Goal: Transaction & Acquisition: Purchase product/service

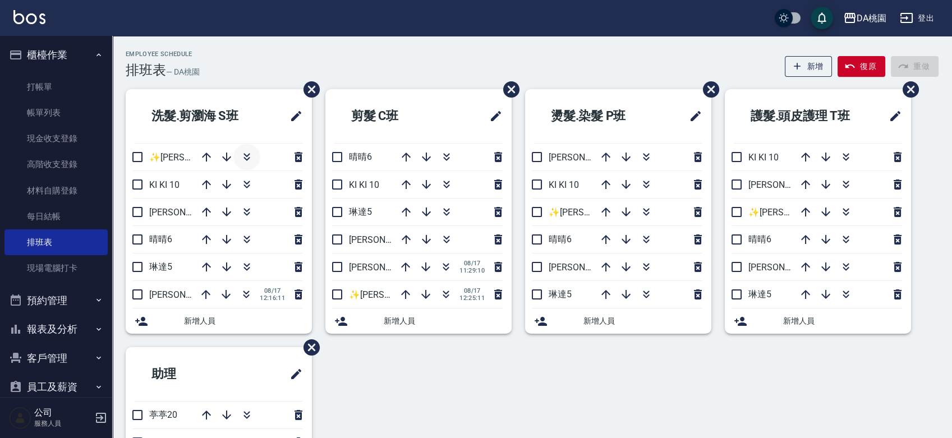
click at [240, 161] on icon "button" at bounding box center [246, 156] width 13 height 13
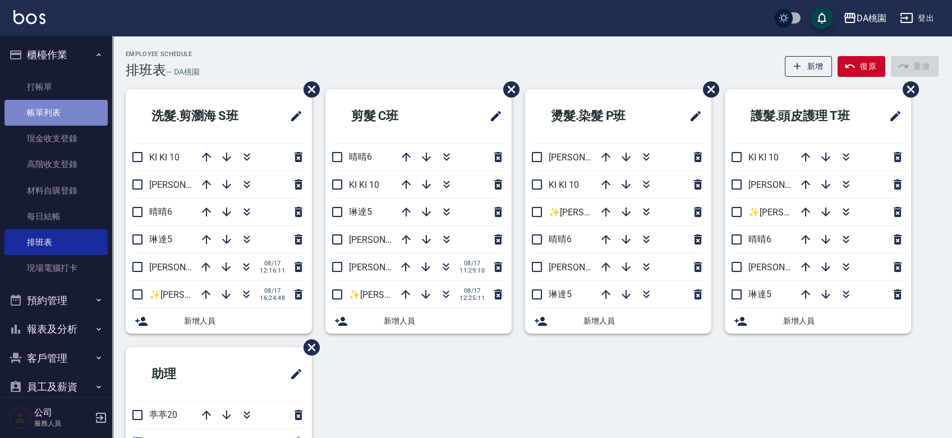
click at [60, 110] on link "帳單列表" at bounding box center [55, 113] width 103 height 26
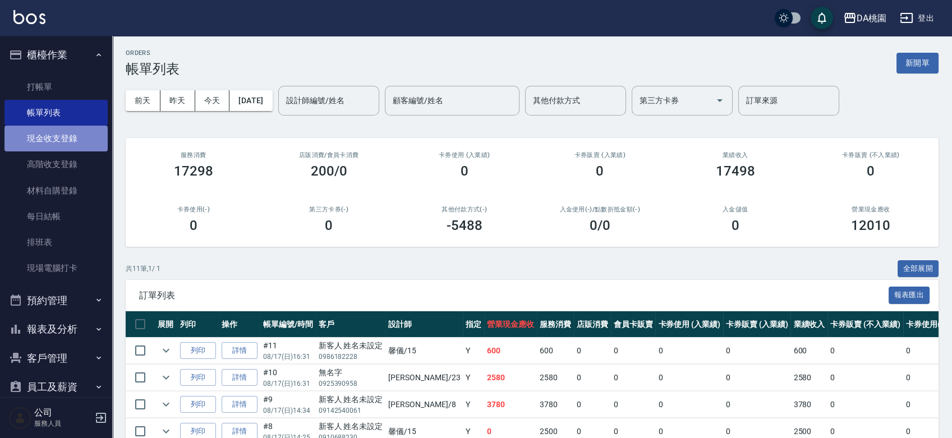
click at [70, 135] on link "現金收支登錄" at bounding box center [55, 139] width 103 height 26
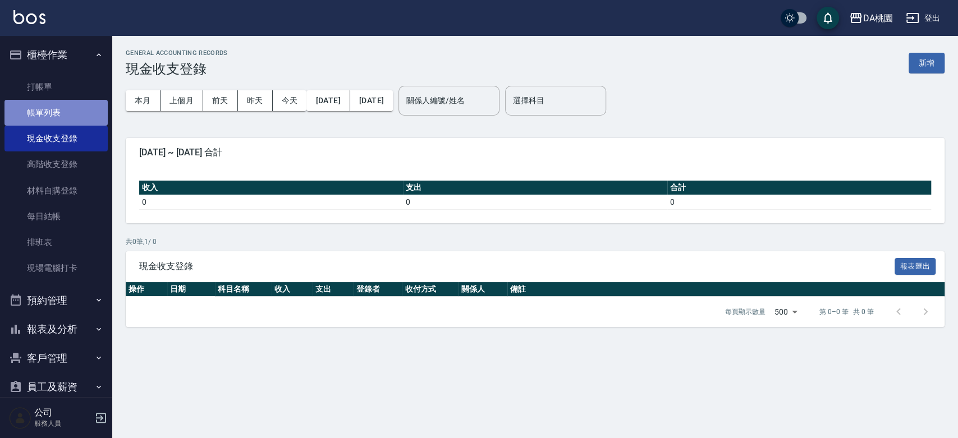
click at [65, 116] on link "帳單列表" at bounding box center [55, 113] width 103 height 26
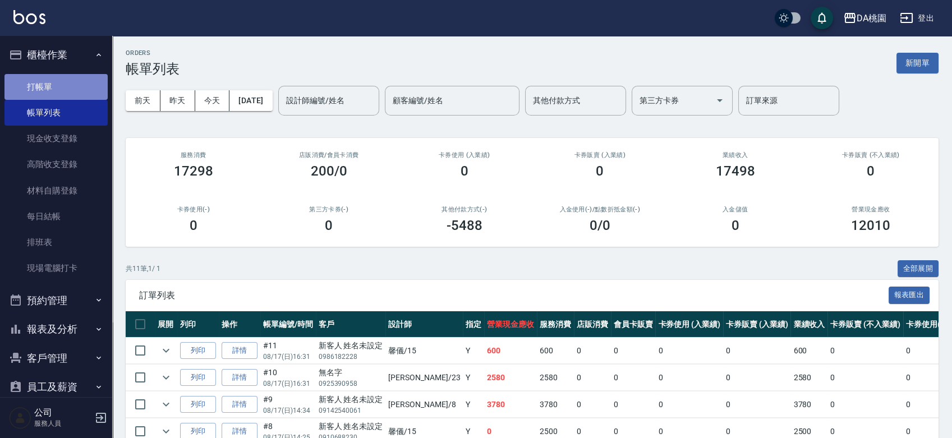
click at [80, 76] on link "打帳單" at bounding box center [55, 87] width 103 height 26
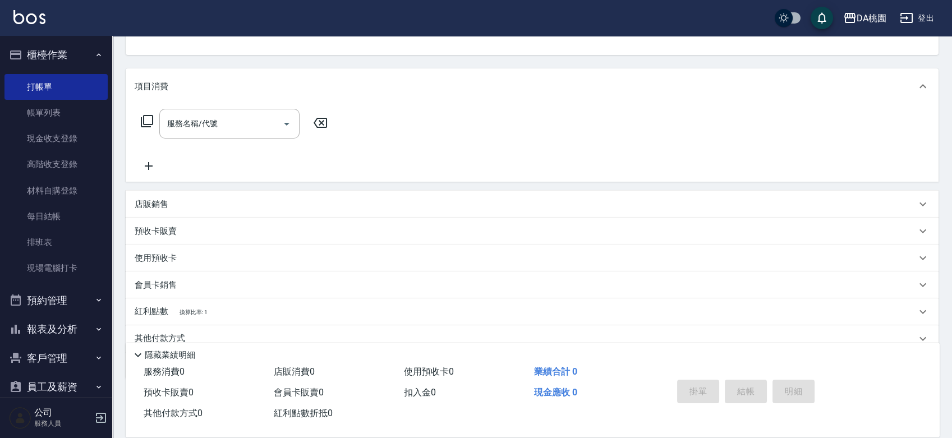
scroll to position [161, 0]
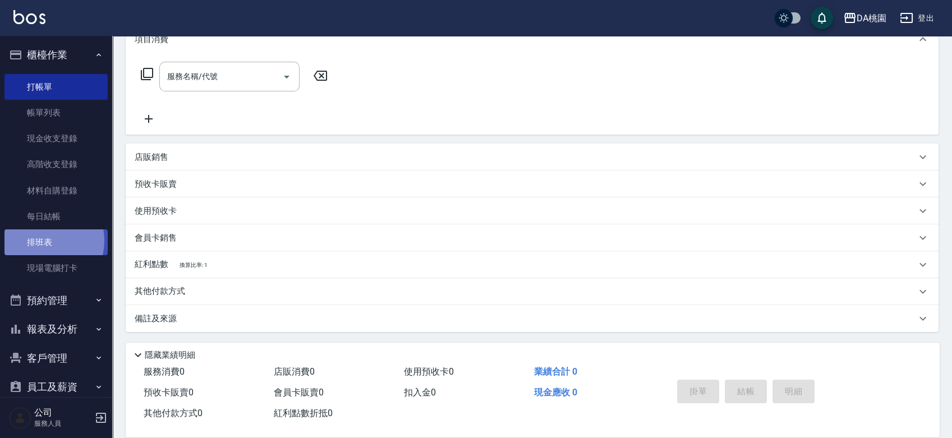
click at [42, 241] on link "排班表" at bounding box center [55, 243] width 103 height 26
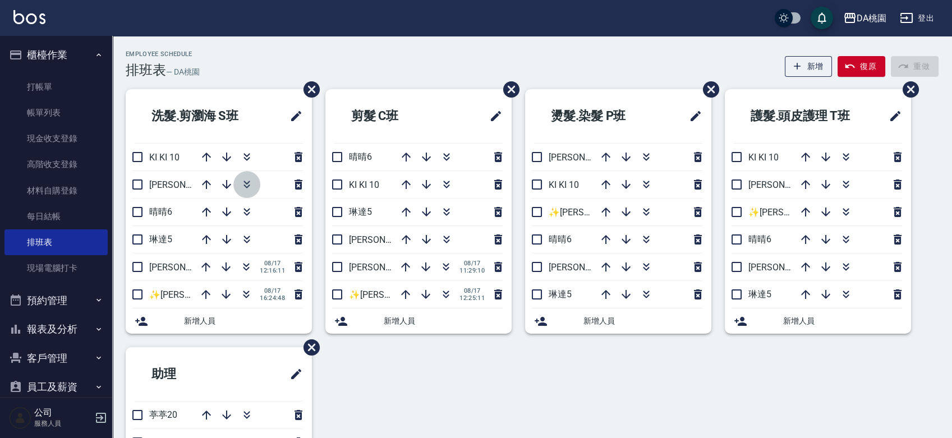
click at [251, 180] on icon "button" at bounding box center [246, 184] width 13 height 13
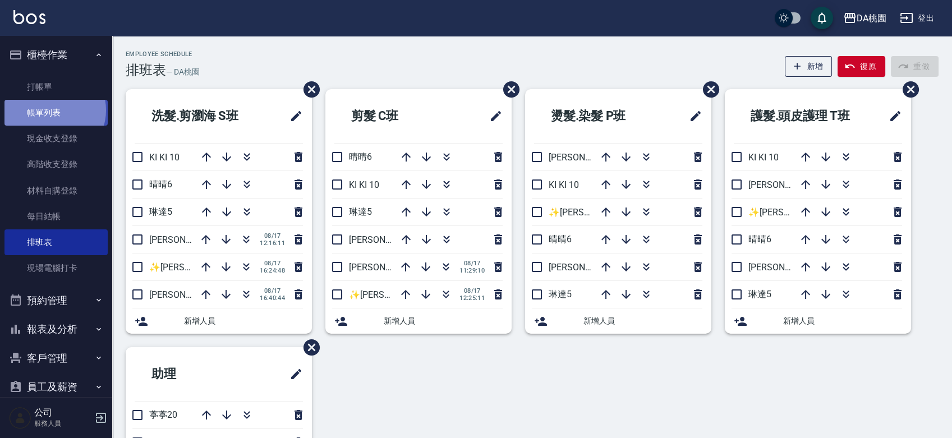
click at [54, 111] on link "帳單列表" at bounding box center [55, 113] width 103 height 26
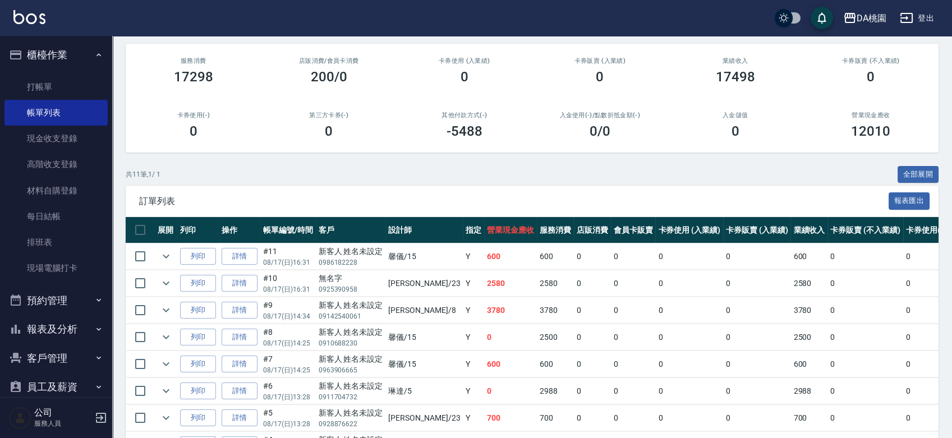
scroll to position [125, 0]
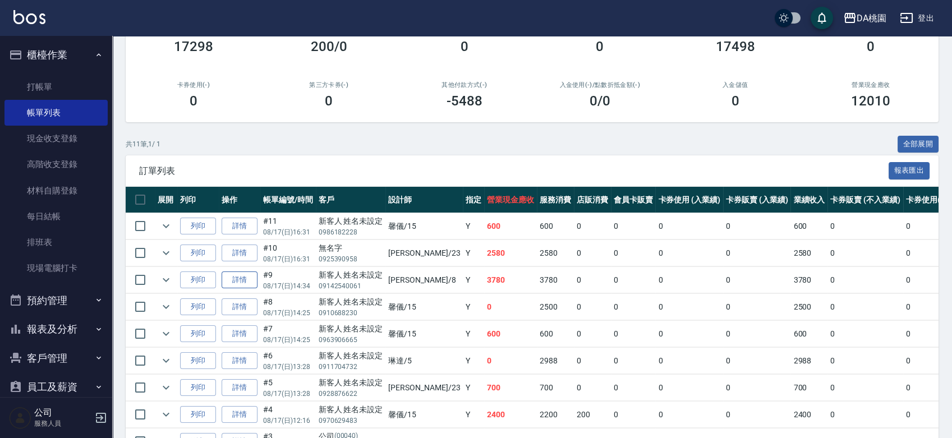
click at [241, 282] on link "詳情" at bounding box center [240, 280] width 36 height 17
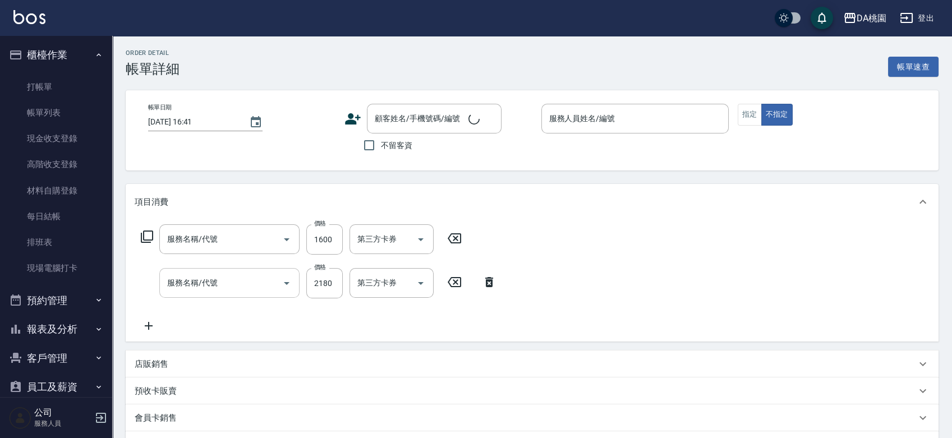
type input "[DATE] 14:34"
type input "[PERSON_NAME]-8"
type input "370"
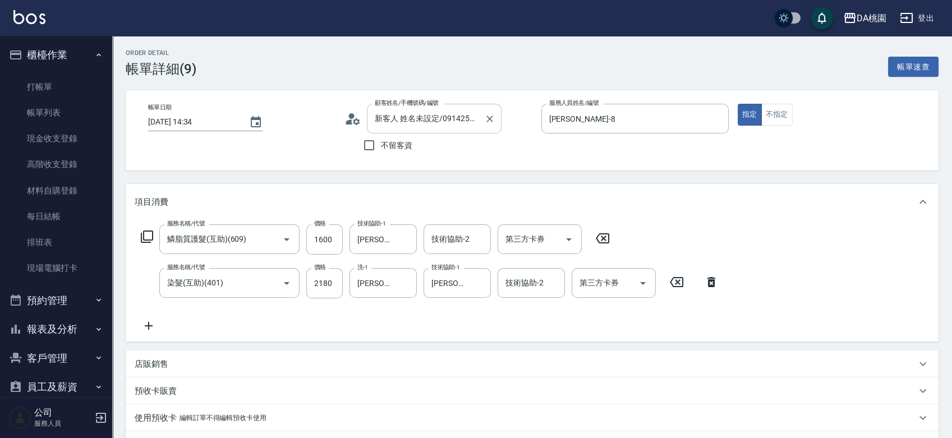
type input "新客人 姓名未設定/09142540061/null"
type input "鱗脂質護髮(互助)(609)"
type input "染髮(互助)(401)"
click at [490, 120] on icon "Clear" at bounding box center [490, 119] width 7 height 7
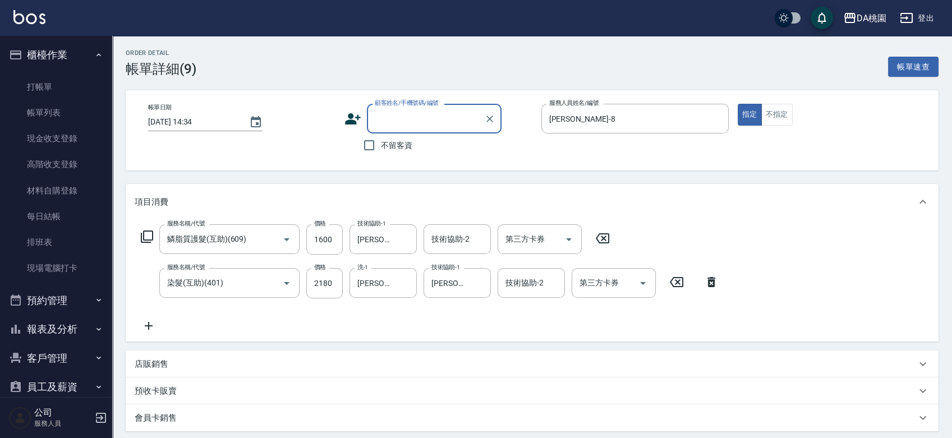
click at [425, 117] on input "顧客姓名/手機號碼/編號" at bounding box center [426, 119] width 108 height 20
type input "0912540061"
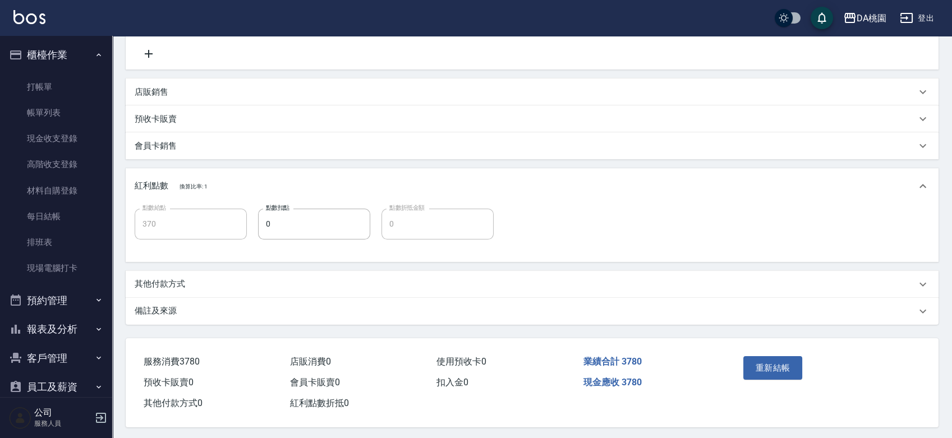
scroll to position [278, 0]
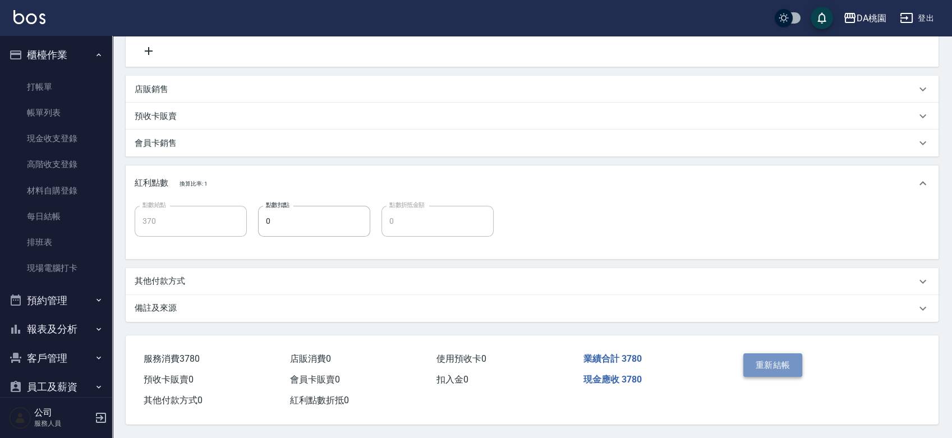
click at [770, 364] on button "重新結帳" at bounding box center [773, 366] width 59 height 24
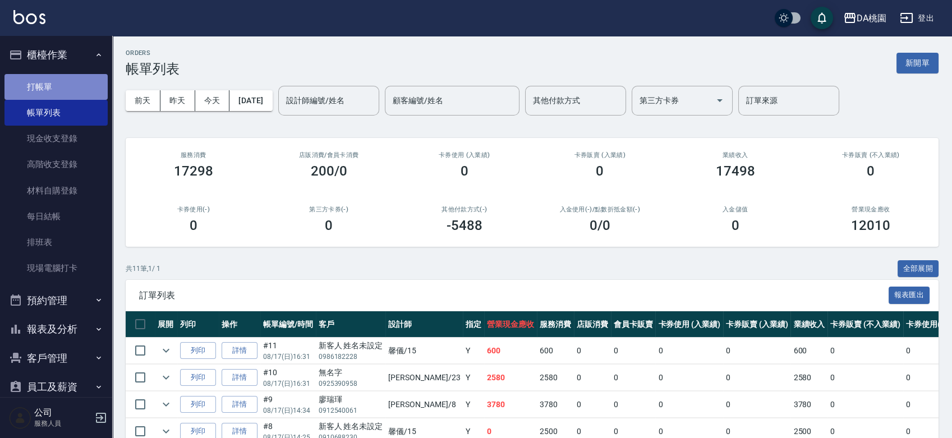
click at [70, 75] on link "打帳單" at bounding box center [55, 87] width 103 height 26
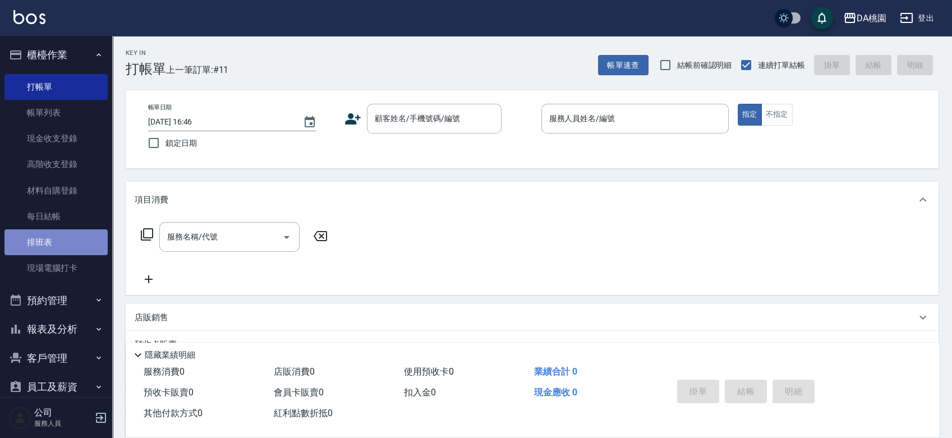
click at [58, 241] on link "排班表" at bounding box center [55, 243] width 103 height 26
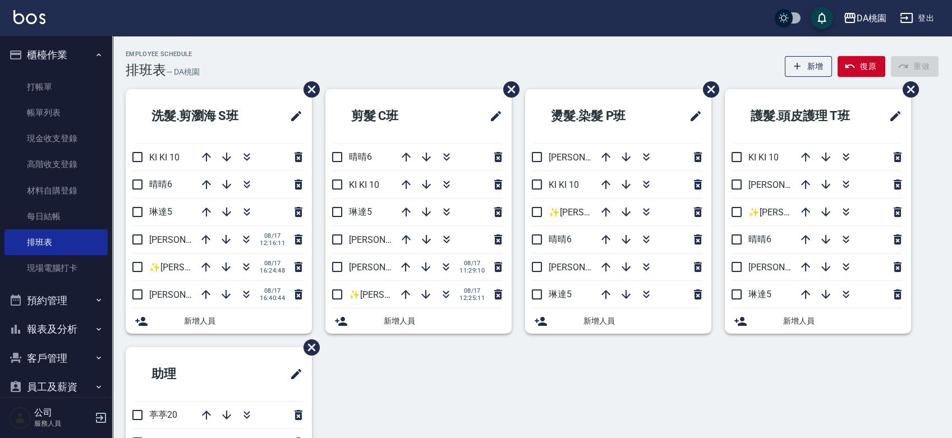
click at [287, 54] on div "Employee Schedule 排班表 — DA桃園 新增 復原 重做" at bounding box center [532, 64] width 813 height 27
click at [446, 233] on icon "button" at bounding box center [446, 239] width 13 height 13
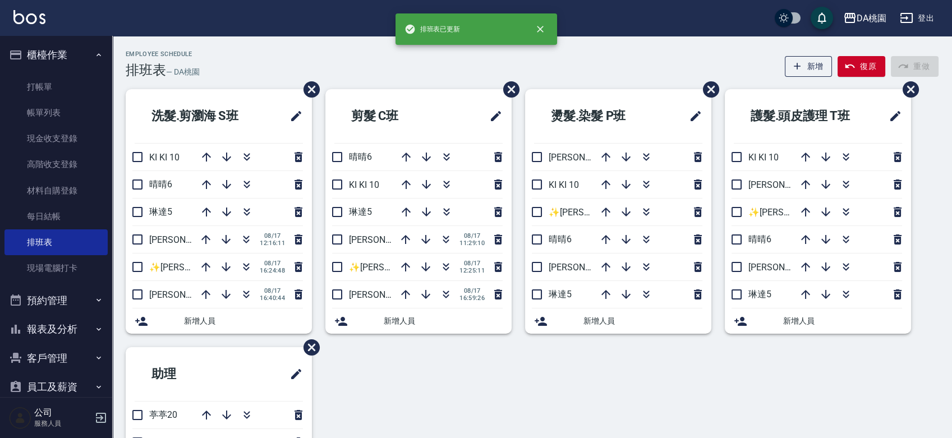
click at [480, 389] on div "洗髮.剪瀏海 S[PERSON_NAME]KI KI 10 晴晴6 [PERSON_NAME]5 [PERSON_NAME]8 [DATE] 12:16:11…" at bounding box center [525, 333] width 827 height 489
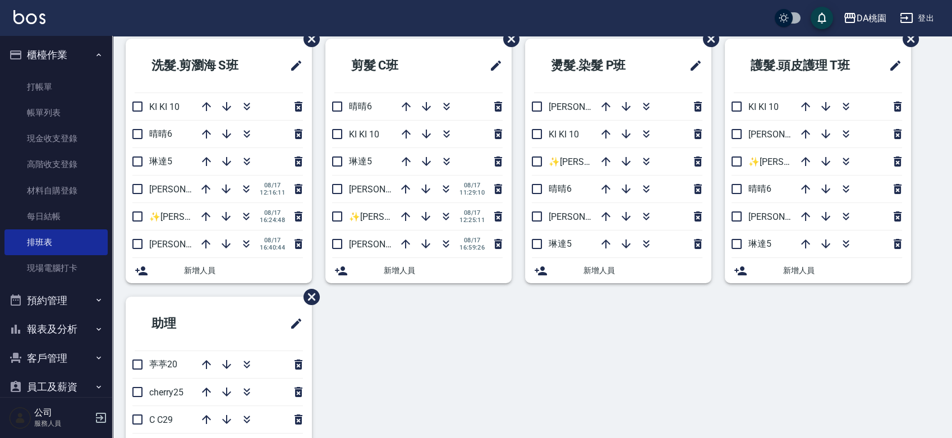
scroll to position [125, 0]
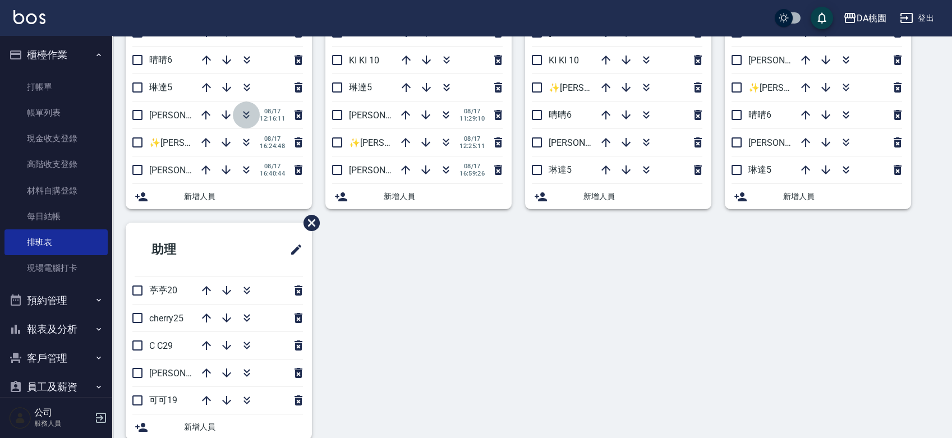
click at [250, 116] on icon "button" at bounding box center [246, 114] width 13 height 13
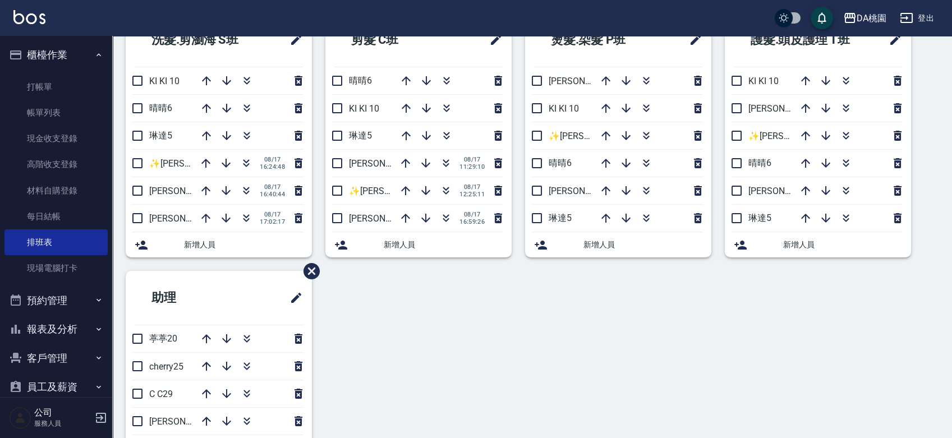
scroll to position [0, 0]
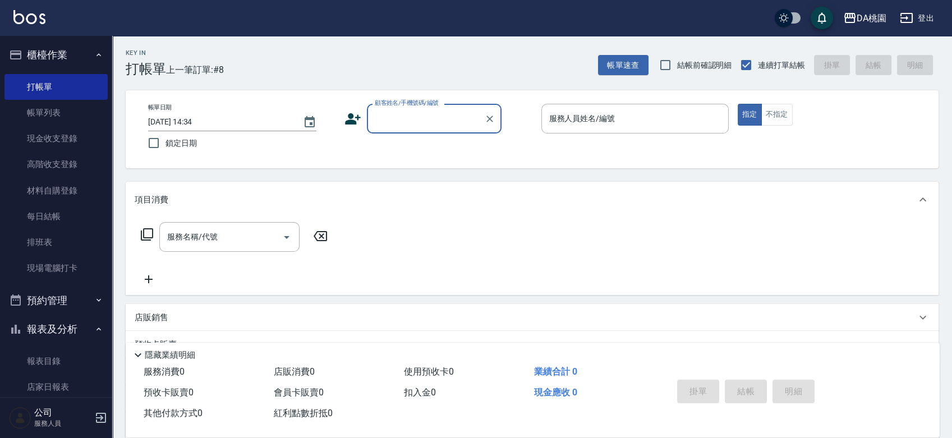
click at [419, 125] on input "顧客姓名/手機號碼/編號" at bounding box center [426, 119] width 108 height 20
type input "09142540061"
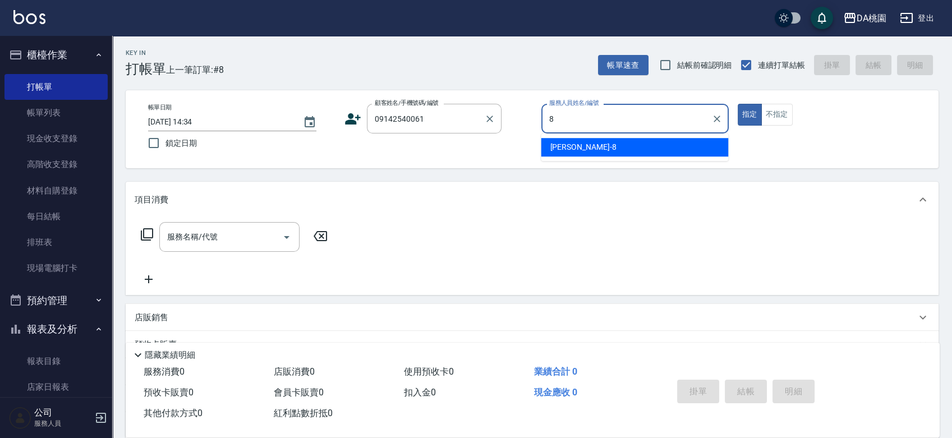
type input "[PERSON_NAME]-8"
type button "true"
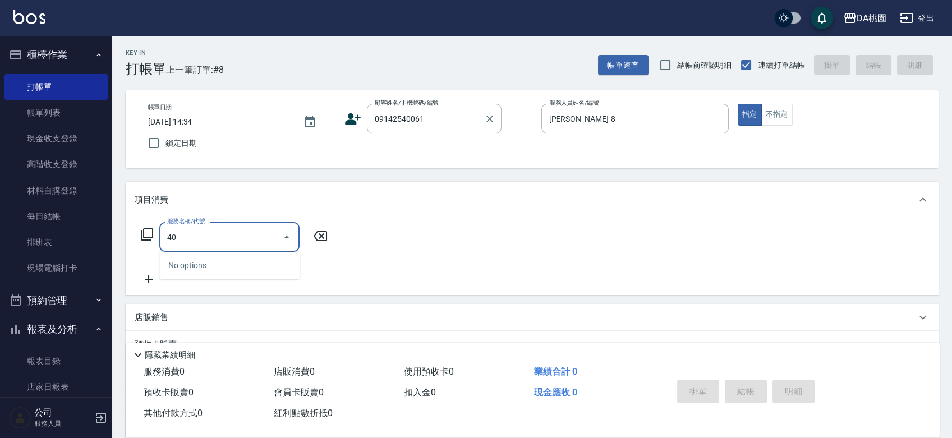
type input "401"
type input "150"
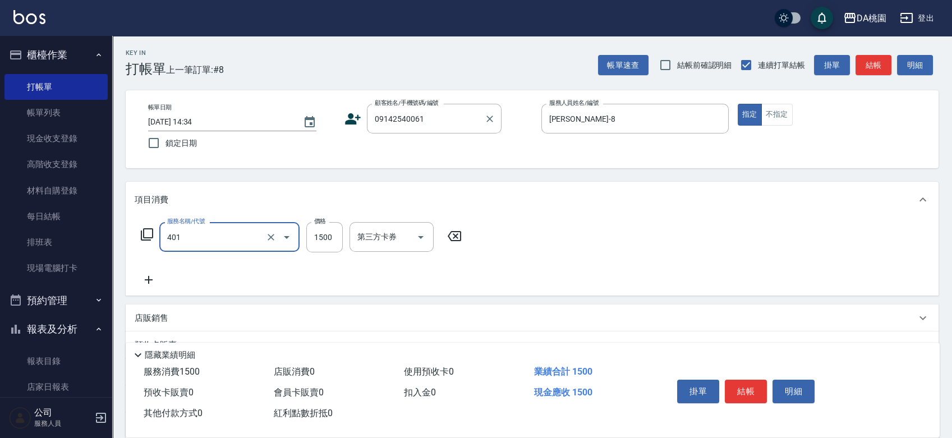
type input "染髮(互助)(401)"
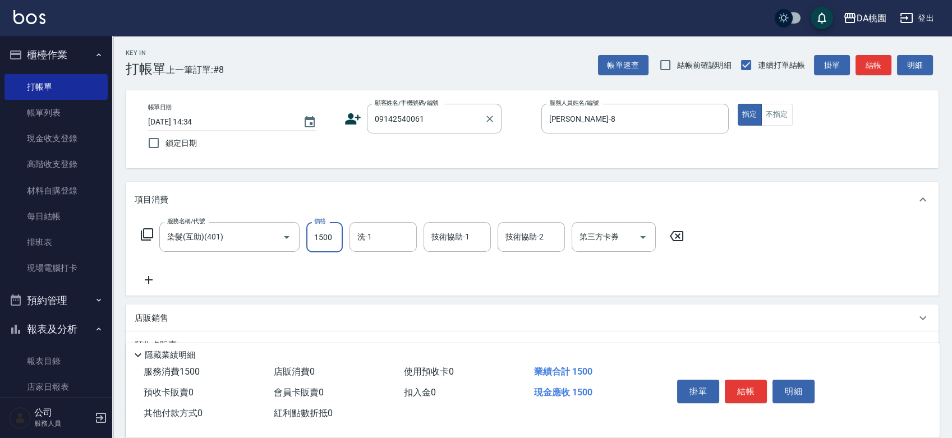
type input "2"
type input "0"
type input "218"
type input "210"
type input "2180"
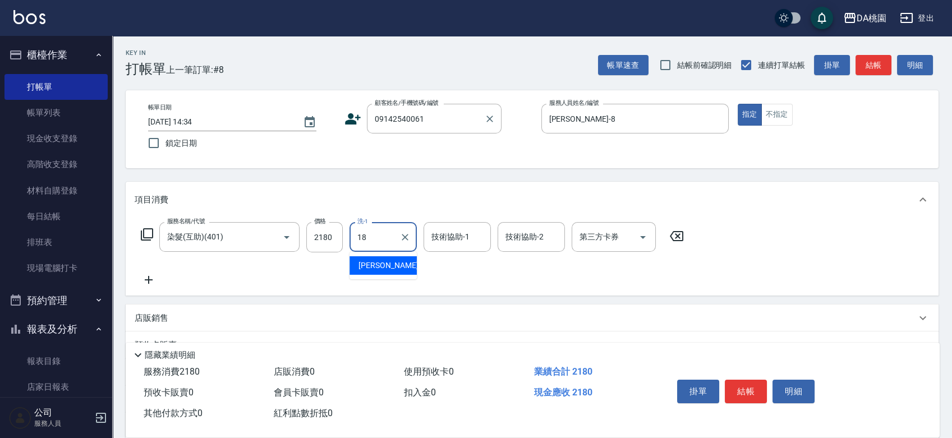
type input "[PERSON_NAME]-18"
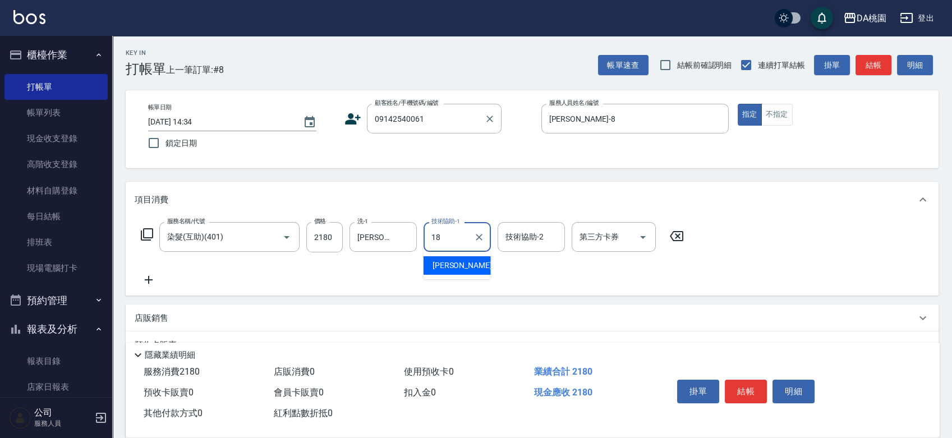
type input "[PERSON_NAME]-18"
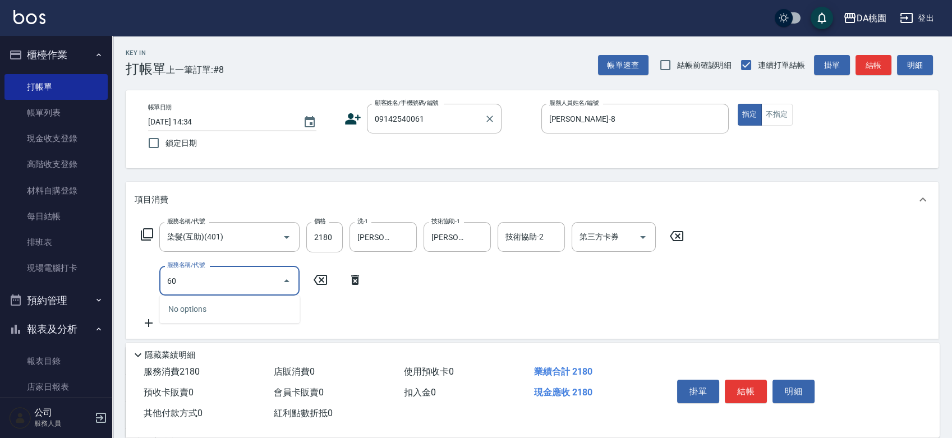
type input "609"
type input "330"
type input "鱗脂質護髮(互助)(609)"
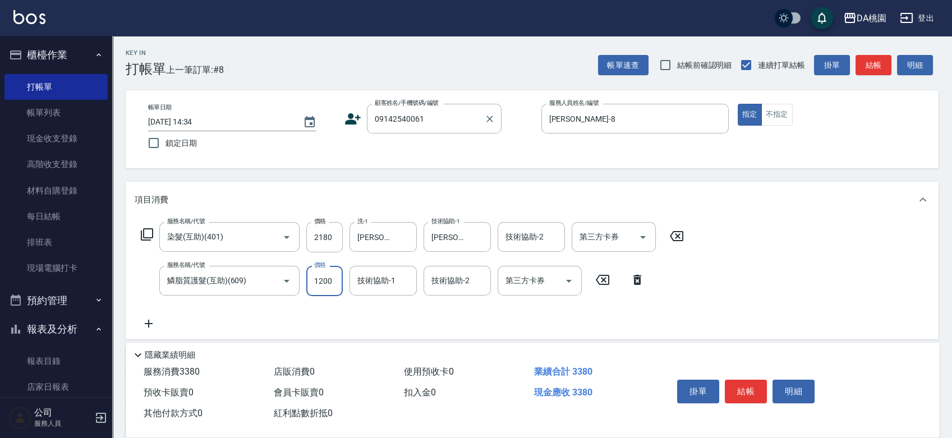
type input "1"
type input "210"
type input "160"
type input "230"
type input "1600"
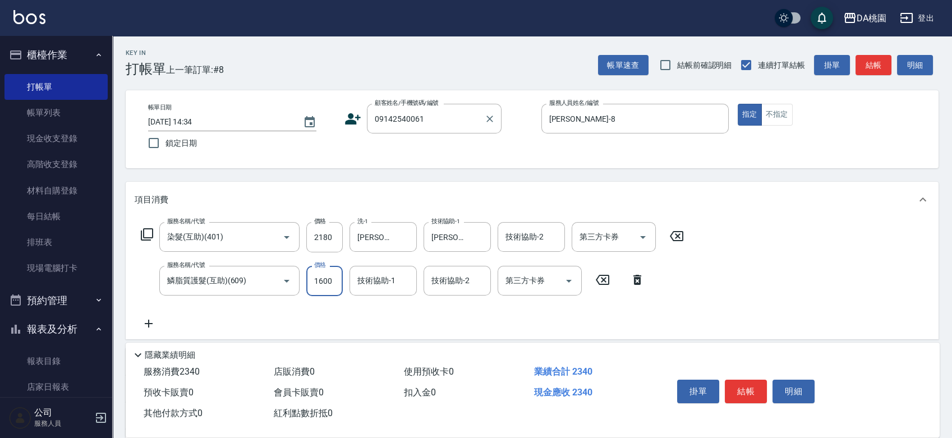
type input "370"
type input "1600"
type input "[PERSON_NAME]-18"
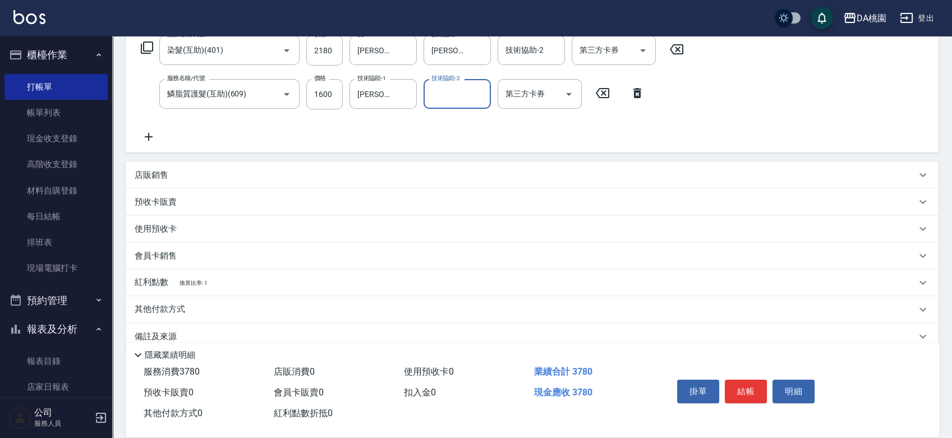
scroll to position [205, 0]
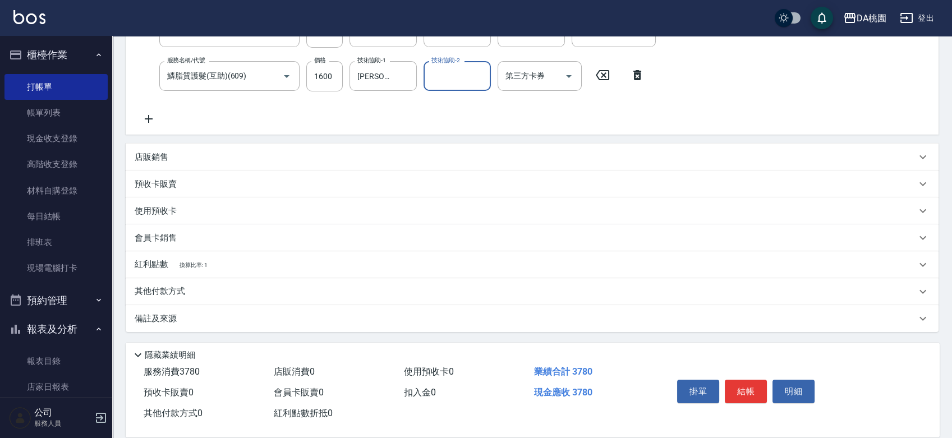
click at [314, 268] on div "紅利點數 換算比率: 1" at bounding box center [526, 265] width 782 height 12
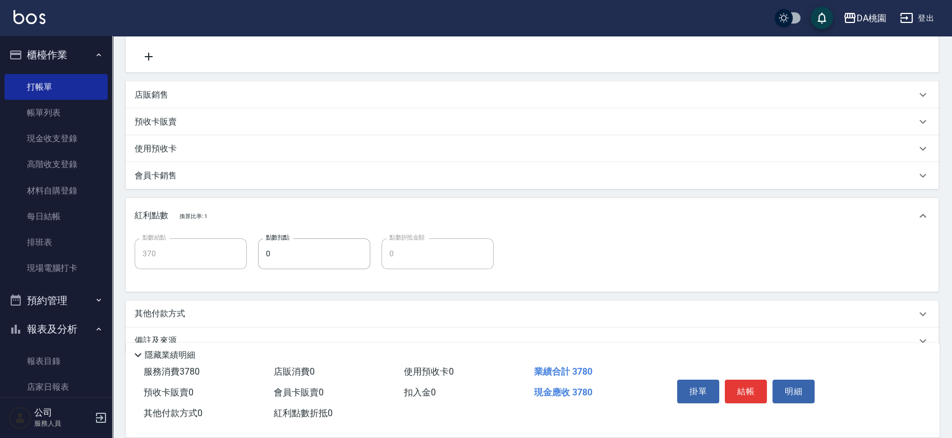
scroll to position [289, 0]
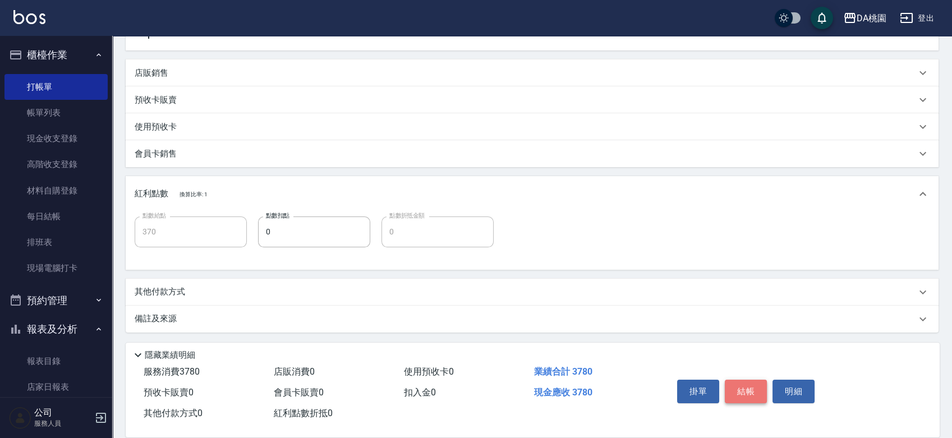
click at [744, 383] on button "結帳" at bounding box center [746, 392] width 42 height 24
type input "2025/08/17 16:31"
type input "0"
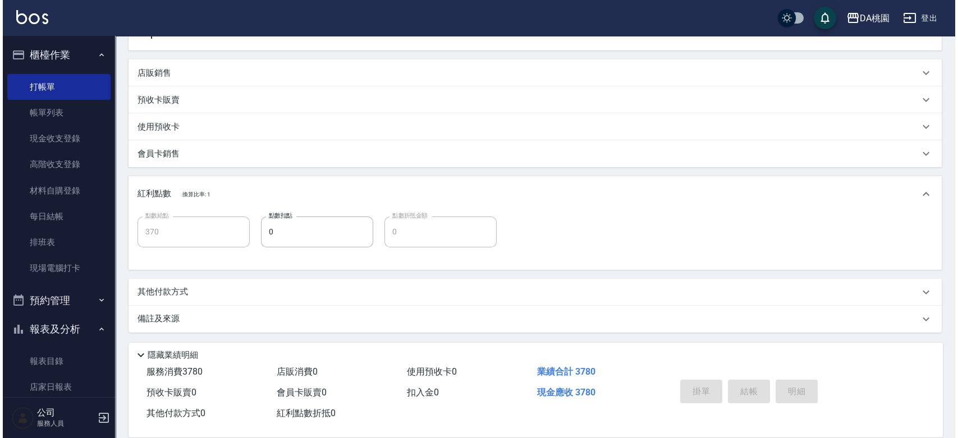
scroll to position [0, 0]
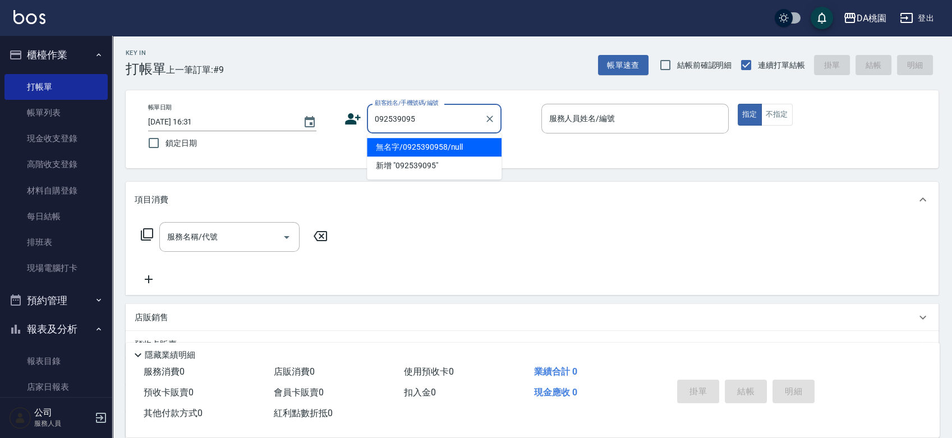
type input "0925390958"
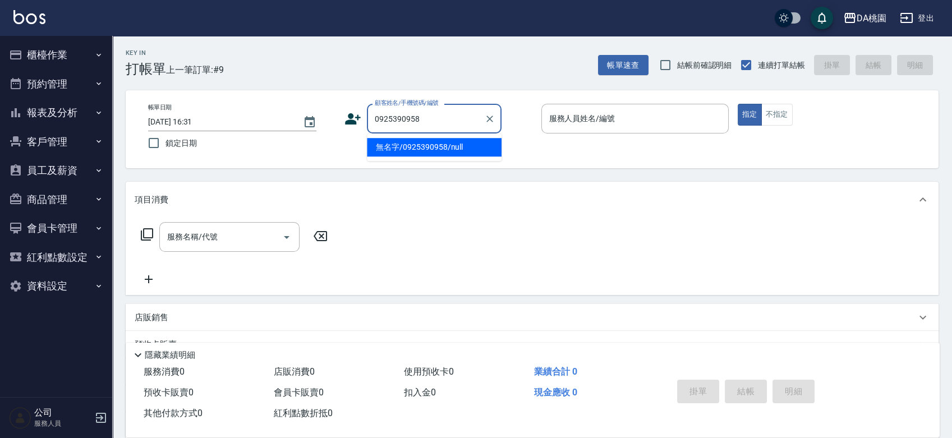
type input "無名字/0925390958/null"
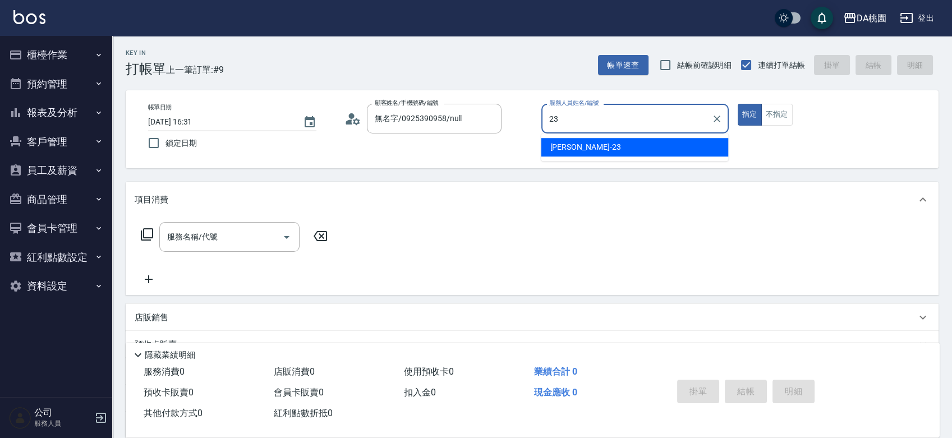
type input "亞瑟 -23"
type button "true"
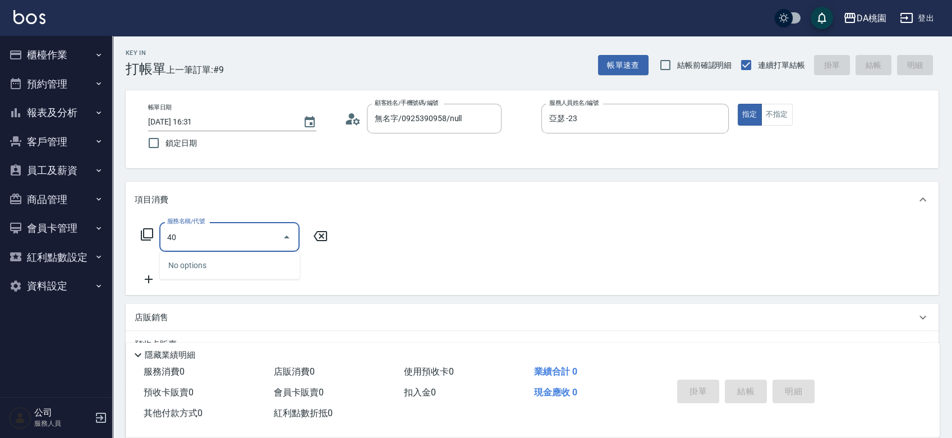
type input "400"
type input "150"
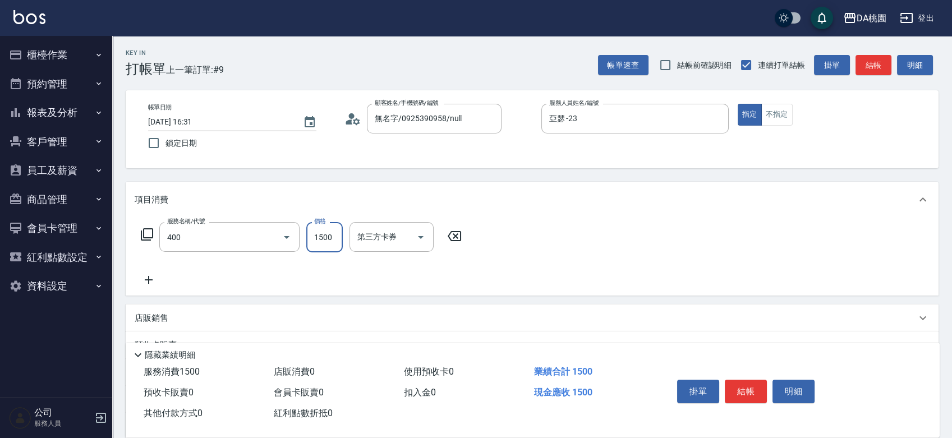
type input "染髮(400)"
type input "0"
type input "138"
type input "130"
type input "1380"
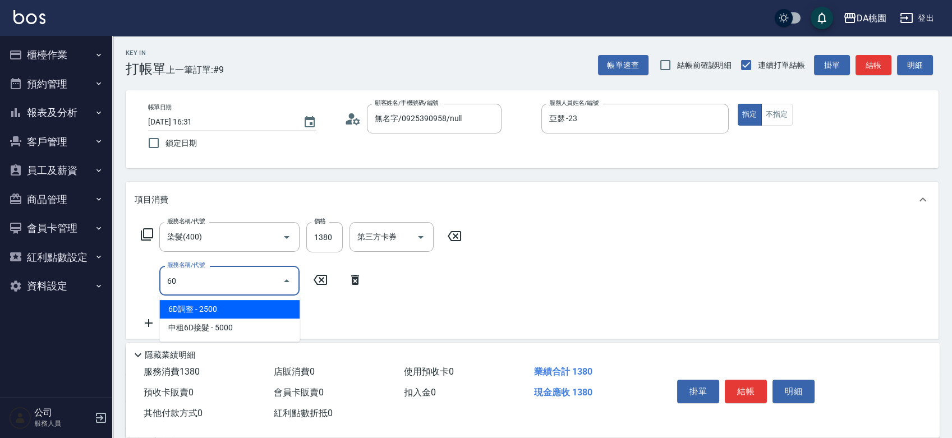
type input "609"
type input "250"
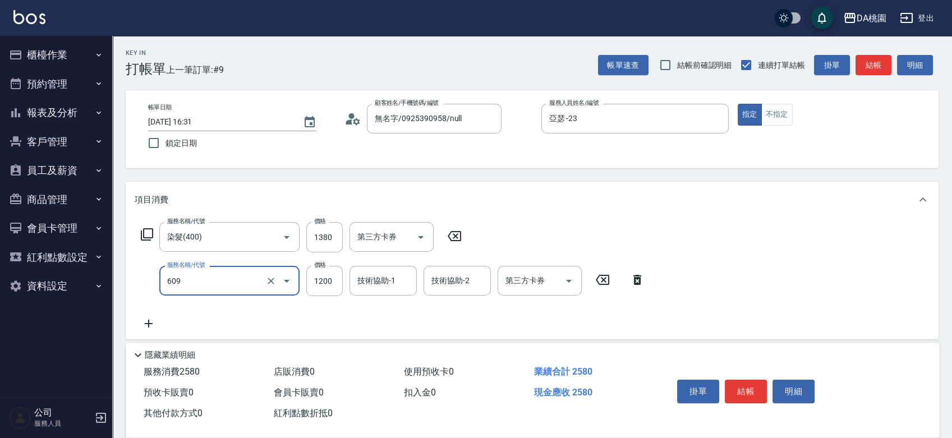
type input "鱗脂質護髮(互助)(609)"
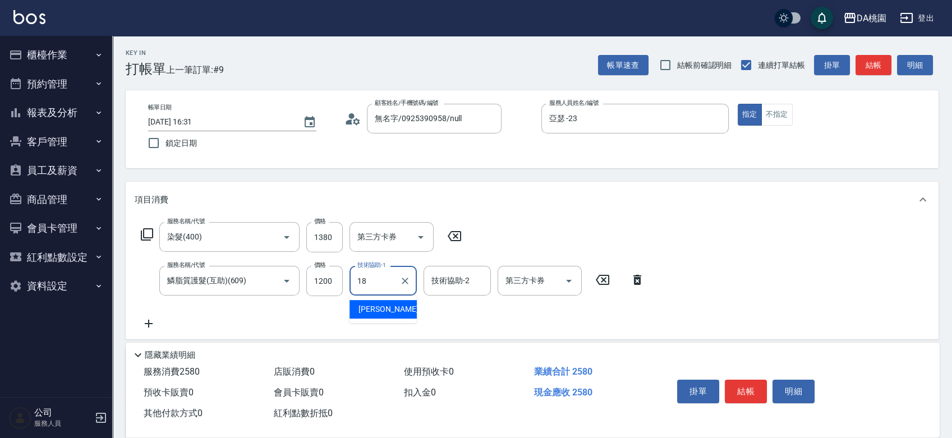
type input "[PERSON_NAME]-18"
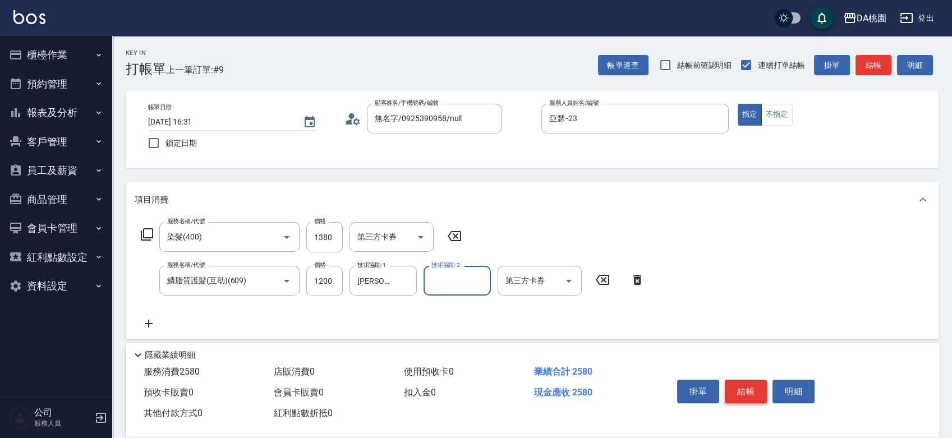
click at [741, 391] on button "結帳" at bounding box center [746, 392] width 42 height 24
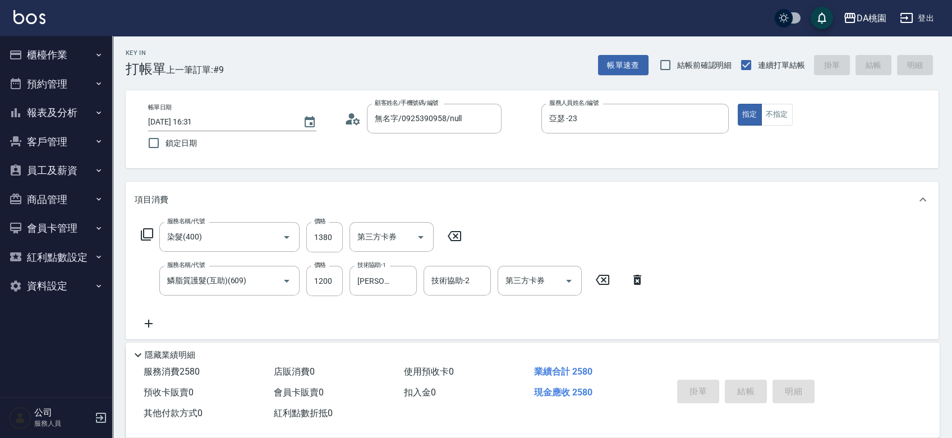
type input "0"
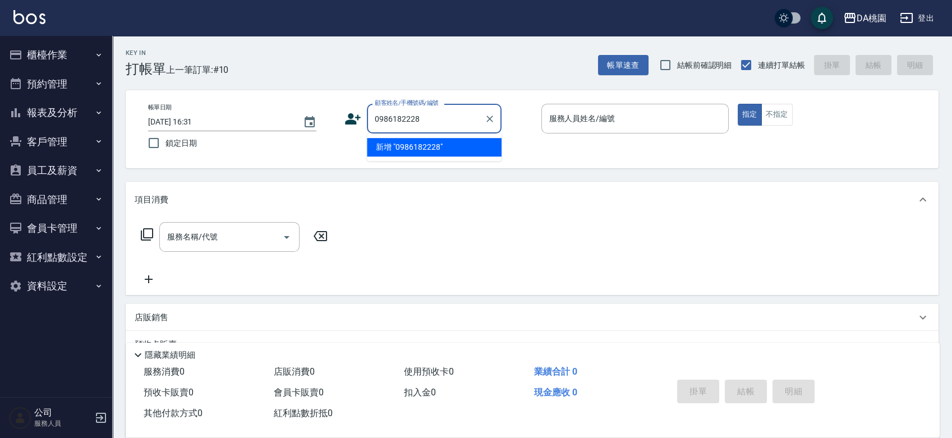
type input "0986182228"
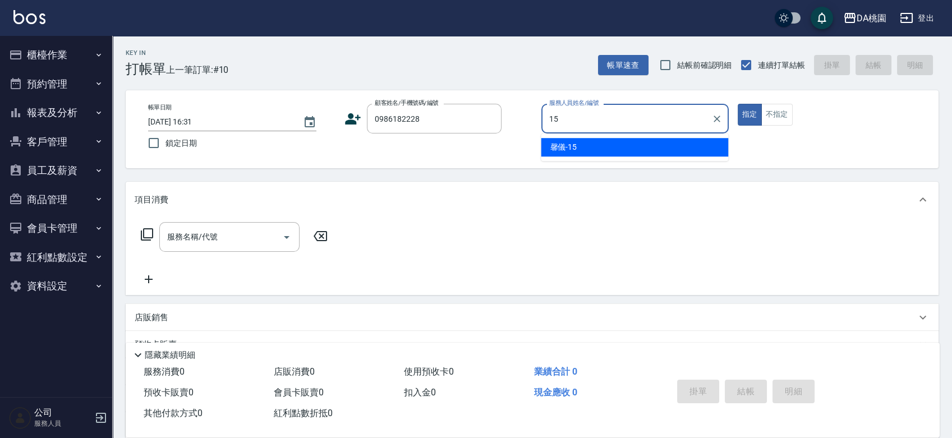
type input "馨儀-15"
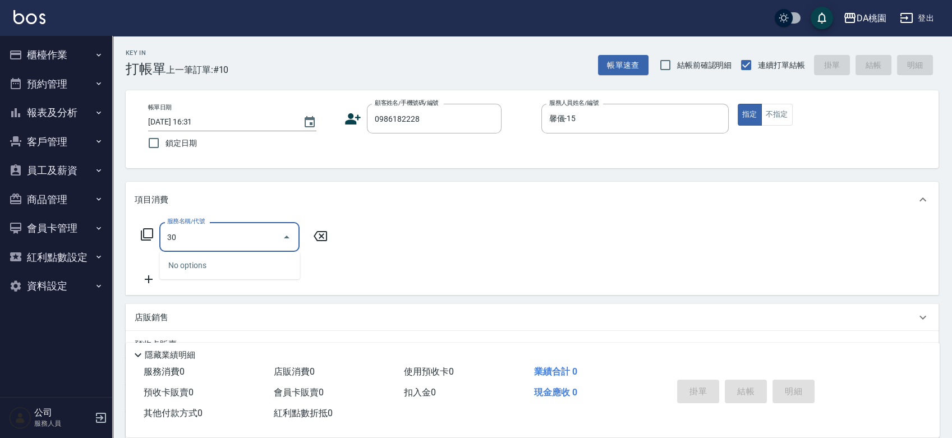
type input "303"
type input "30"
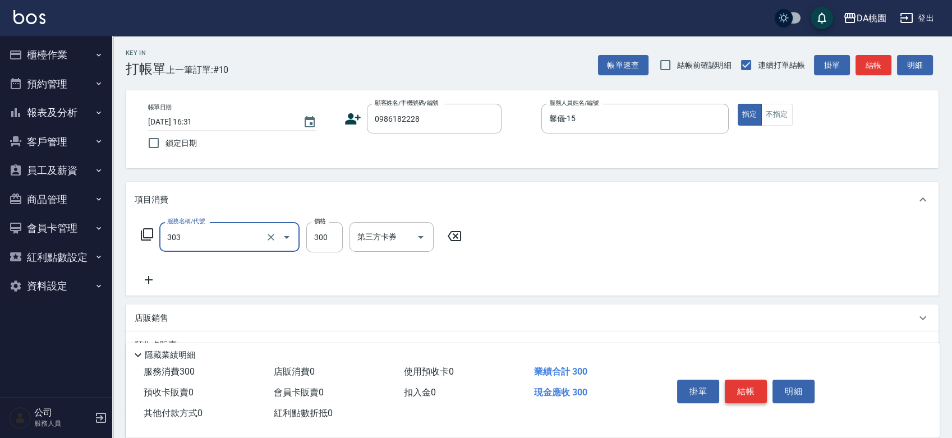
type input "A級剪髮(303)"
type input "0"
type input "60"
type input "600"
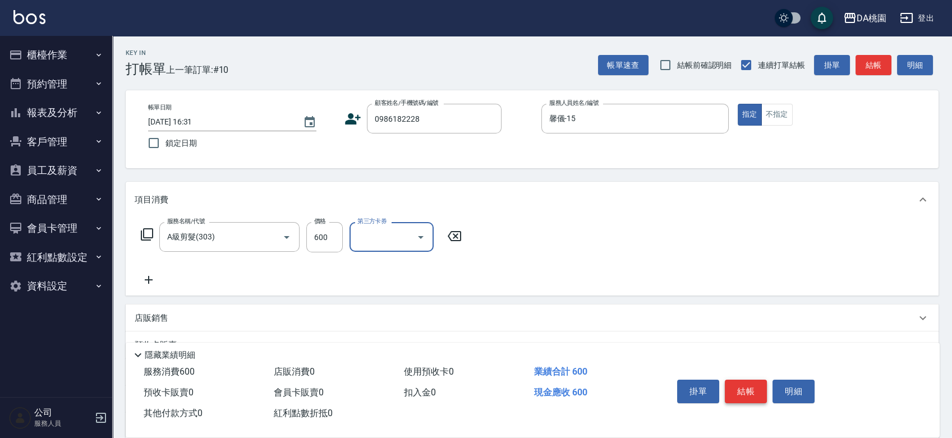
click at [741, 391] on button "結帳" at bounding box center [746, 392] width 42 height 24
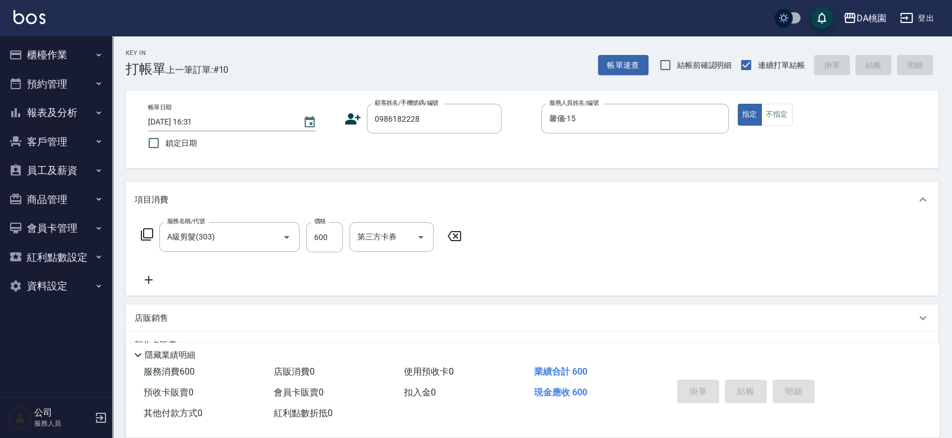
type input "2025/08/17 16:32"
type input "0"
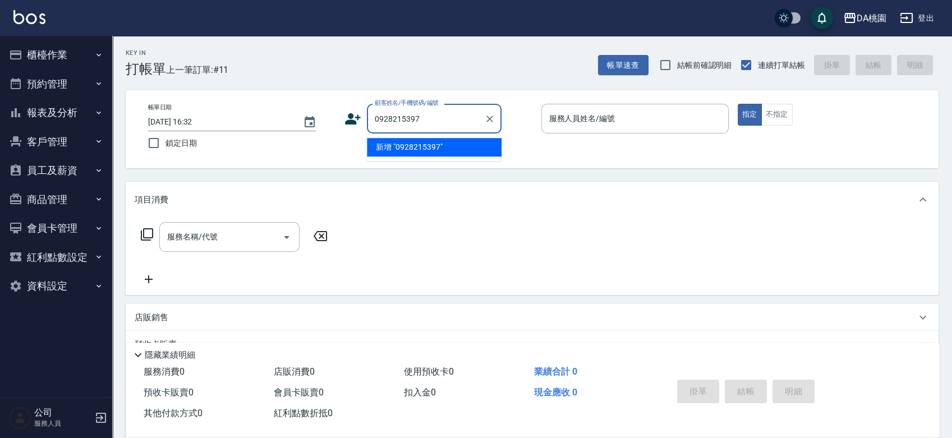
type input "0928215397"
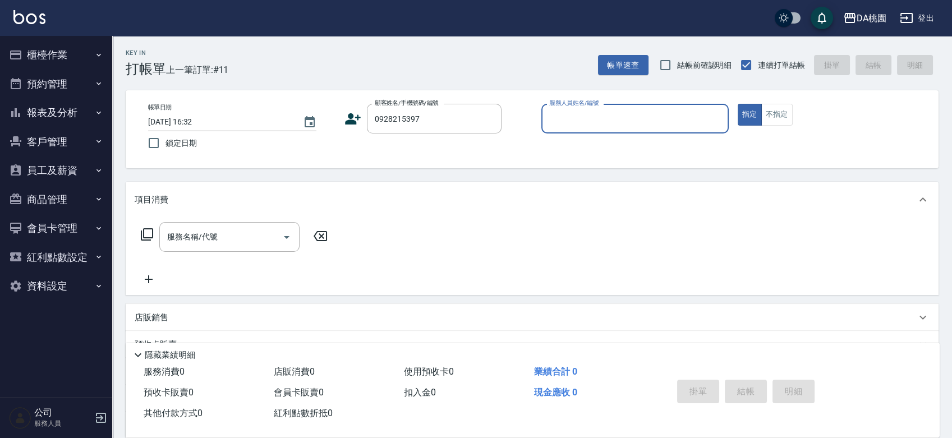
type input "4"
type input "琳達-5"
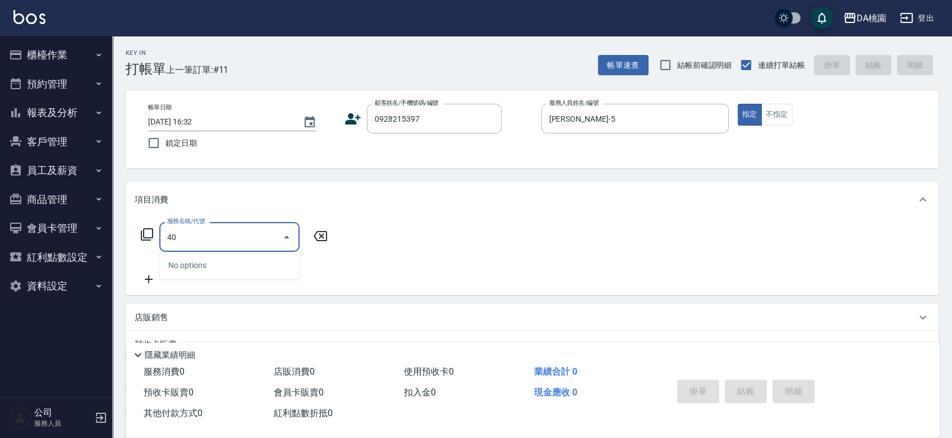
type input "400"
type input "150"
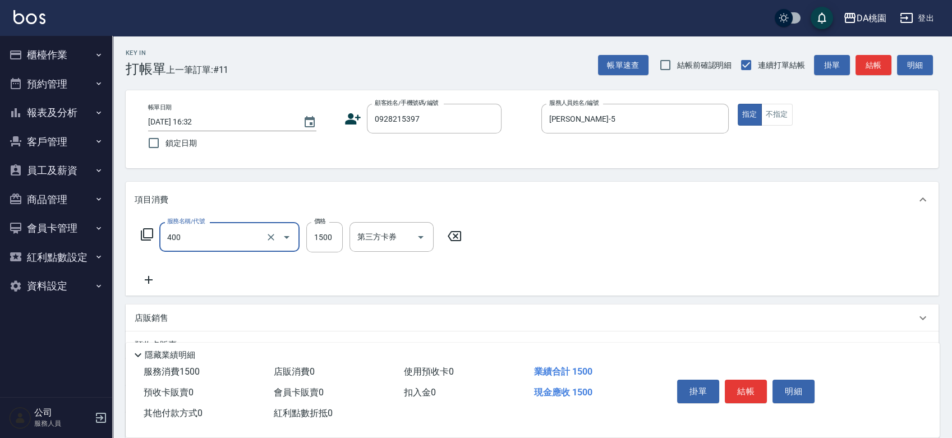
type input "染髮(400)"
type input "1"
type input "0"
type input "128"
type input "10"
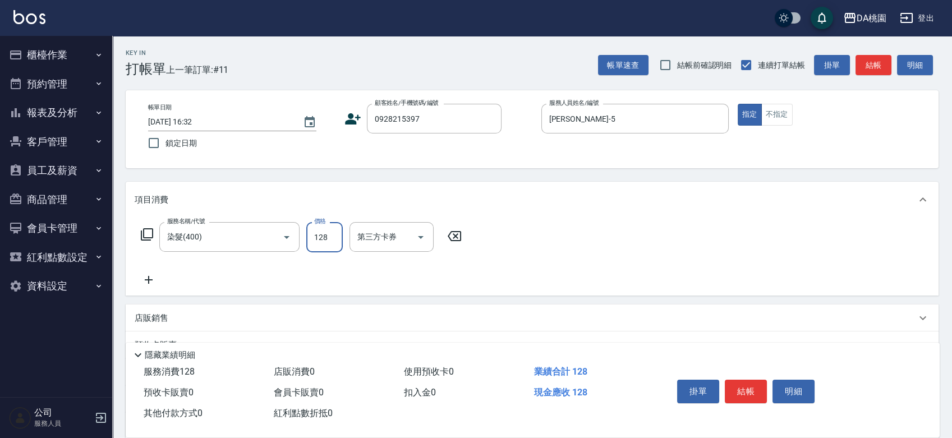
type input "1280"
type input "120"
type input "1280"
click at [741, 388] on button "結帳" at bounding box center [746, 392] width 42 height 24
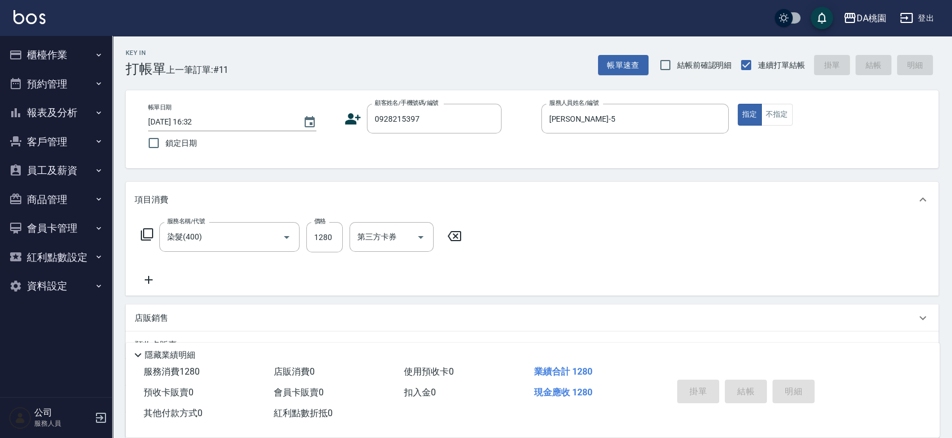
type input "2025/08/17 16:51"
type input "0"
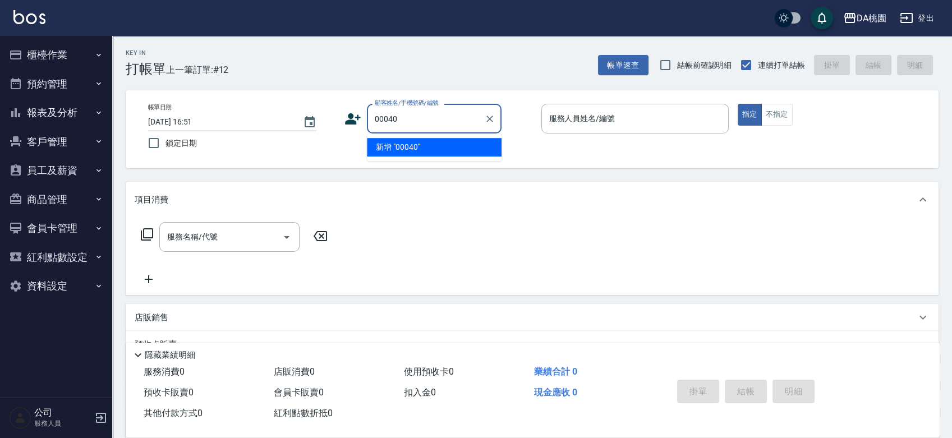
type input "00040"
click at [67, 55] on button "櫃檯作業" at bounding box center [55, 54] width 103 height 29
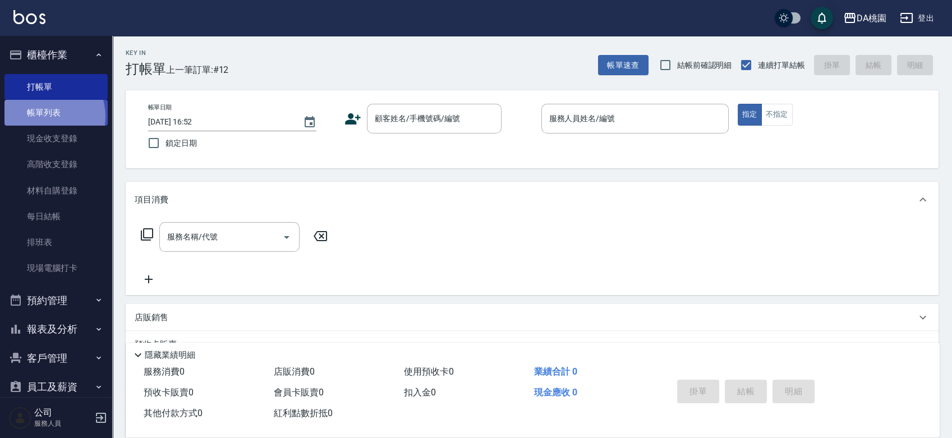
click at [45, 117] on link "帳單列表" at bounding box center [55, 113] width 103 height 26
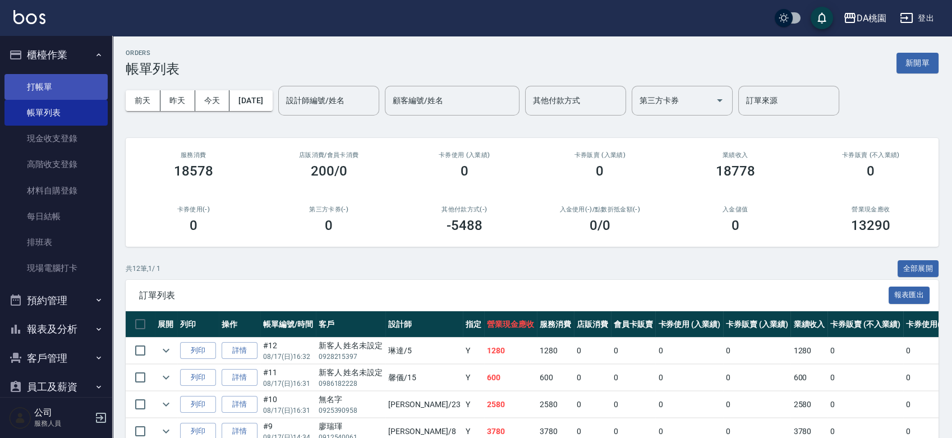
click at [59, 94] on link "打帳單" at bounding box center [55, 87] width 103 height 26
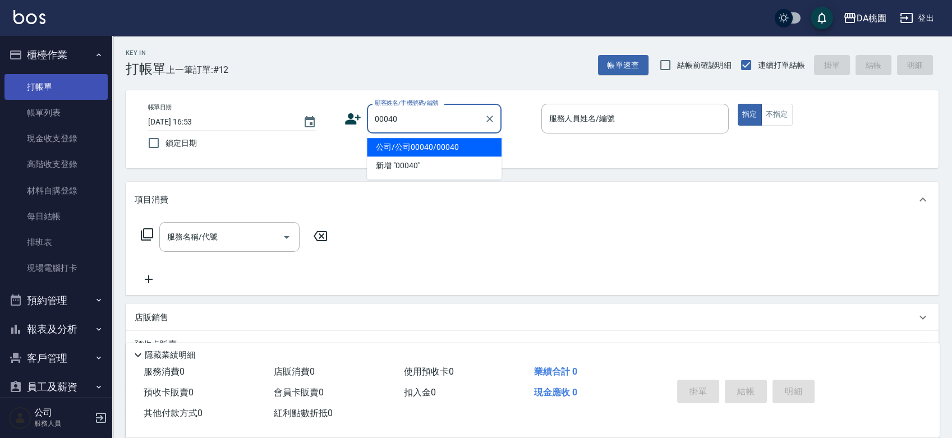
type input "公司/公司00040/00040"
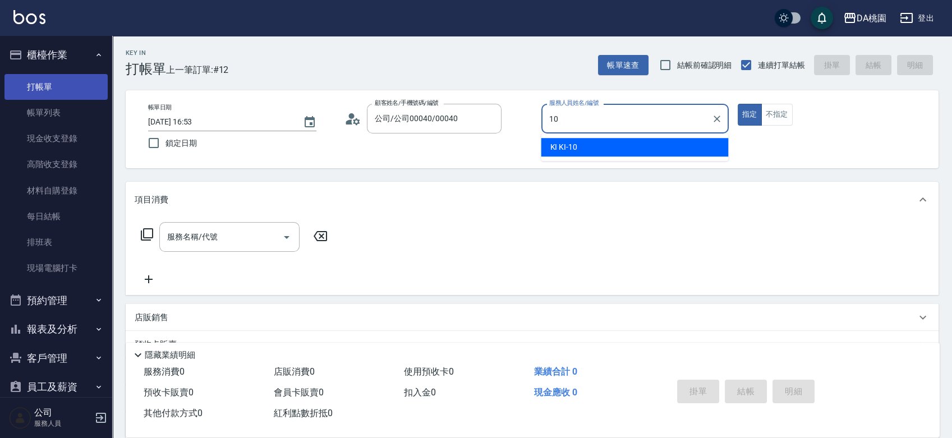
type input "KI KI -10"
type button "true"
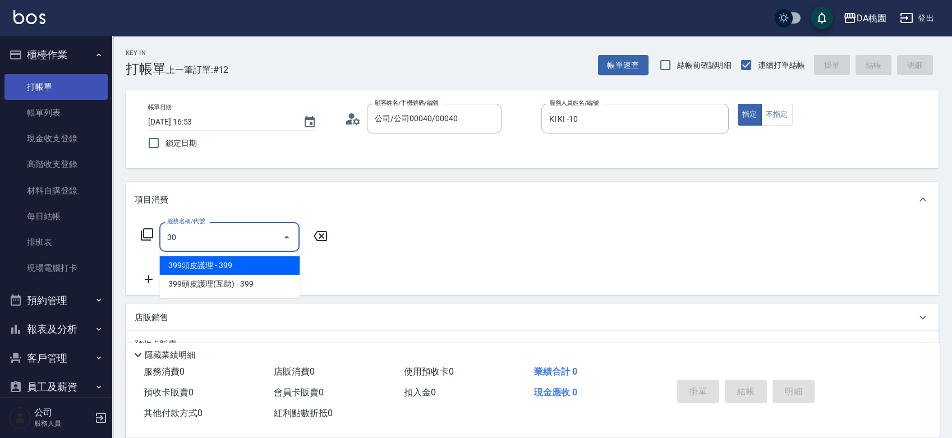
type input "303"
type input "30"
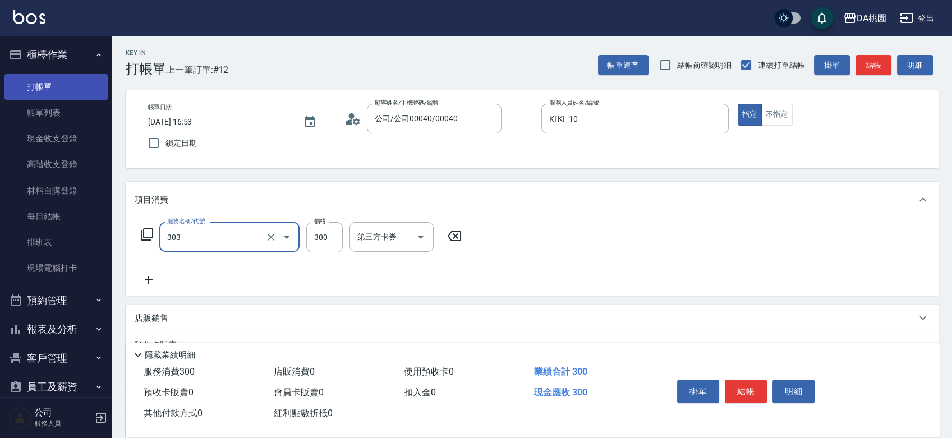
type input "A級剪髮(303)"
type input "0"
type input "40"
type input "400"
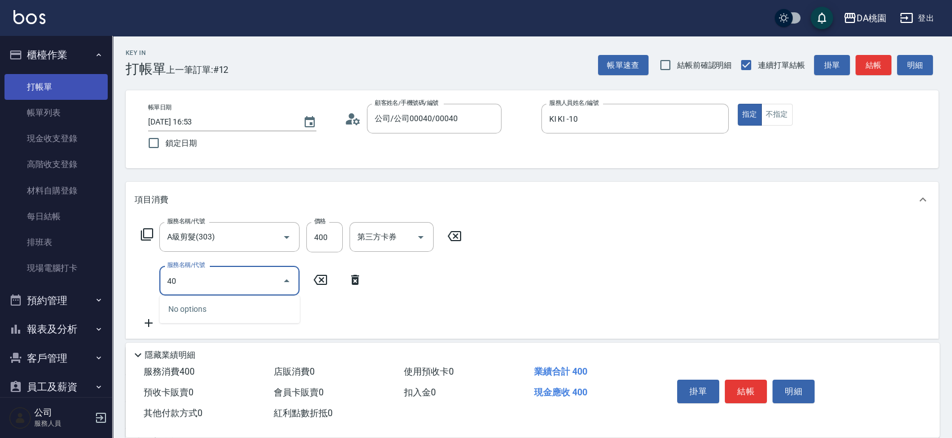
type input "401"
type input "190"
type input "染髮(互助)(401)"
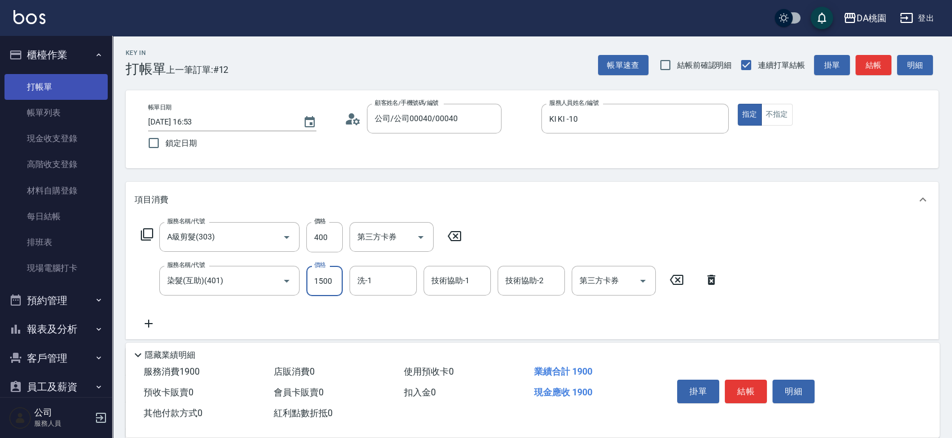
type input "2"
type input "40"
type input "250"
type input "60"
type input "2500"
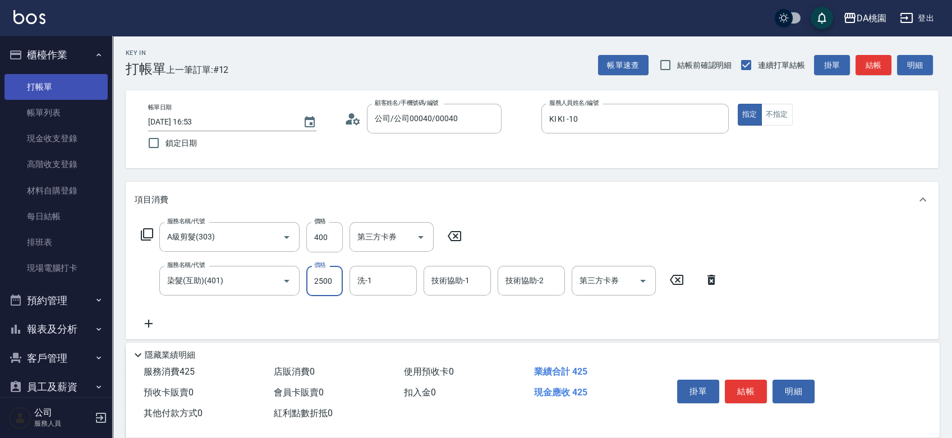
type input "290"
type input "2500"
type input "cherry-25"
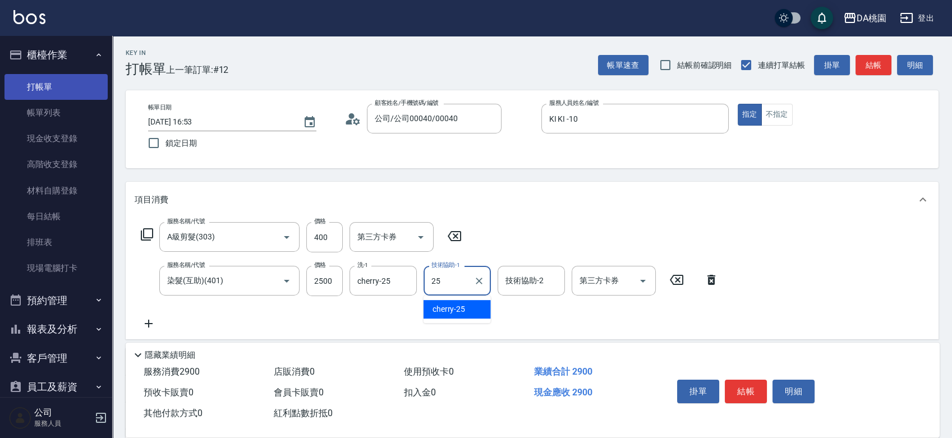
type input "cherry-25"
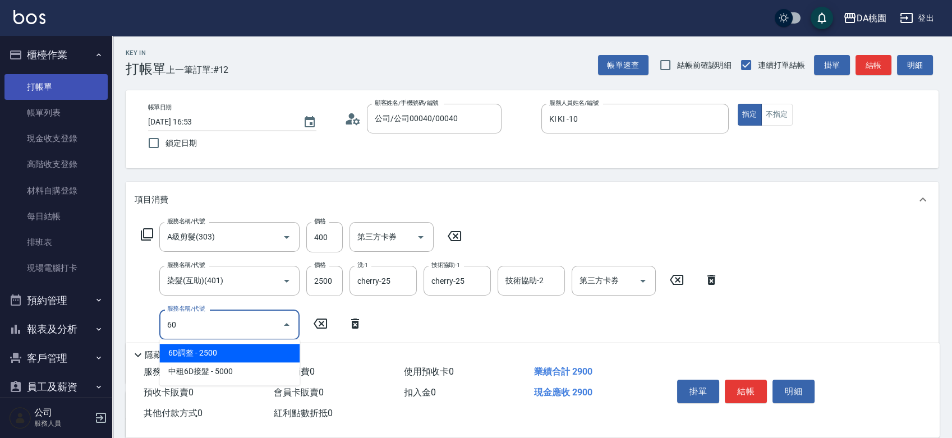
type input "609"
type input "410"
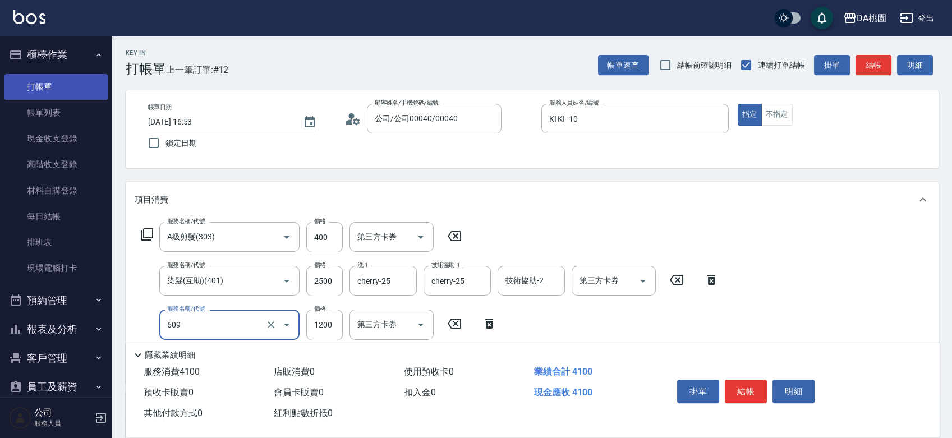
type input "鱗脂質護髮(互助)(609)"
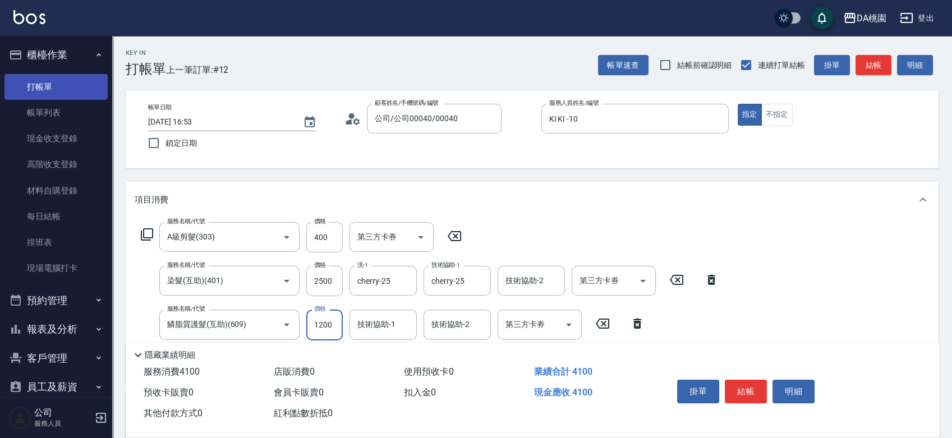
type input "1"
type input "290"
type input "150"
type input "300"
type input "1500"
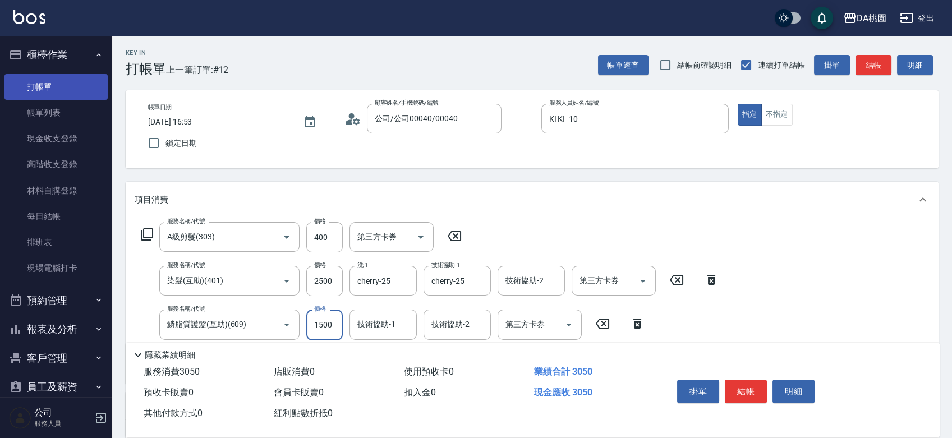
type input "440"
type input "1500"
type input "cherry-25"
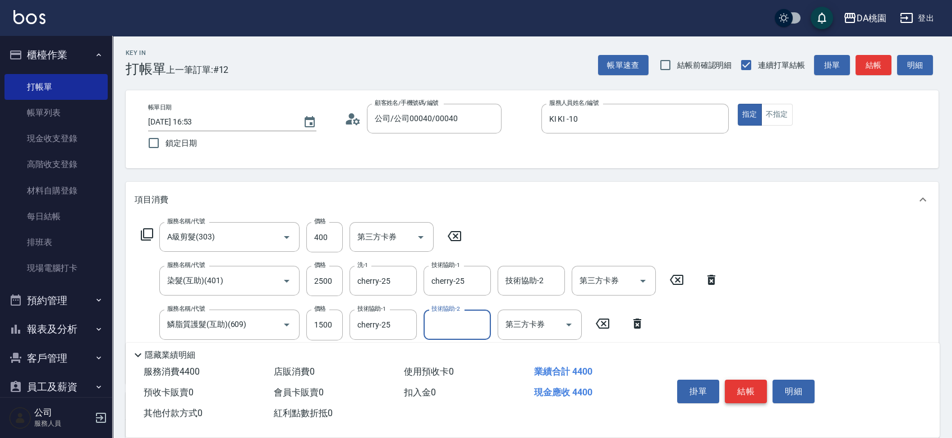
click at [748, 389] on button "結帳" at bounding box center [746, 392] width 42 height 24
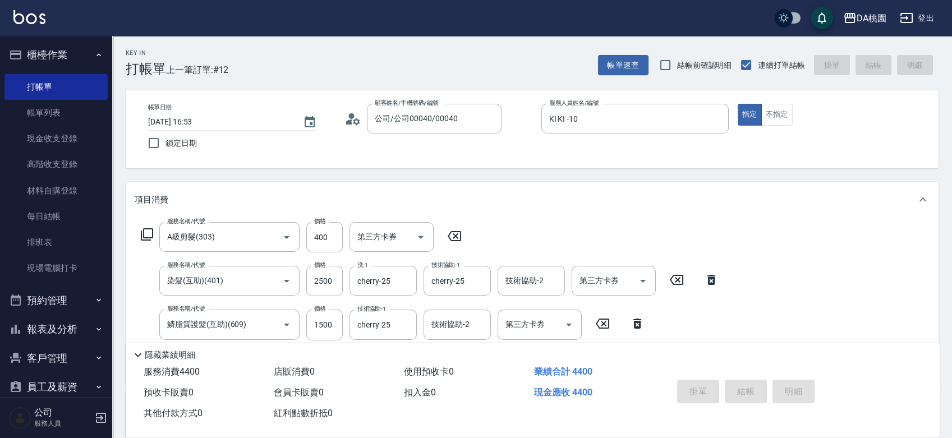
type input "0"
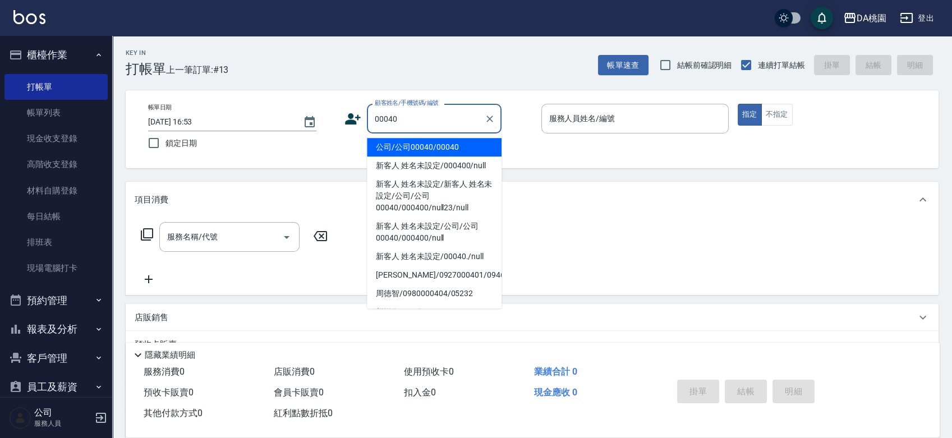
type input "公司/公司00040/00040"
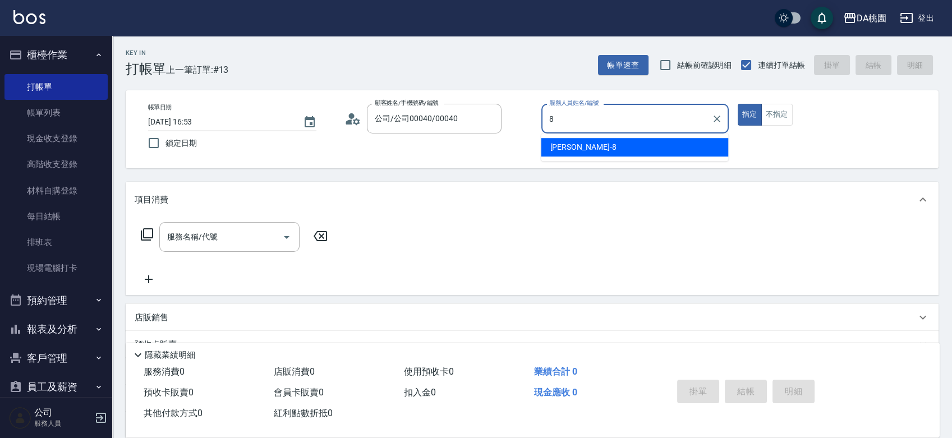
type input "[PERSON_NAME]-8"
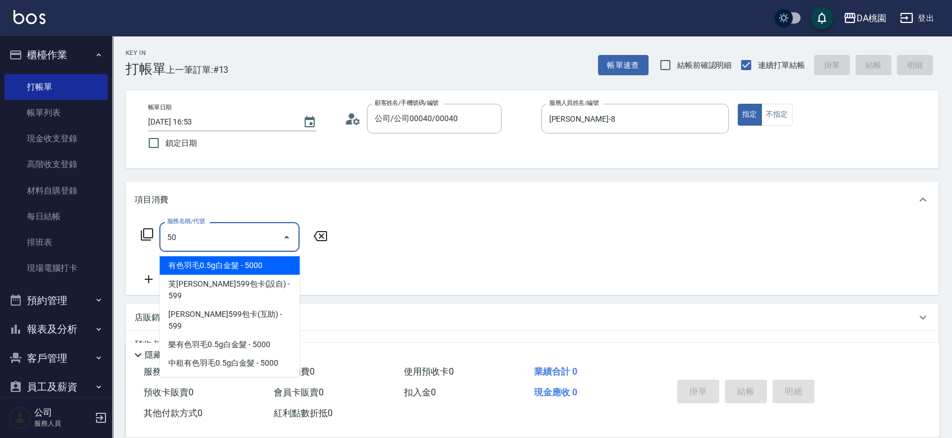
type input "501"
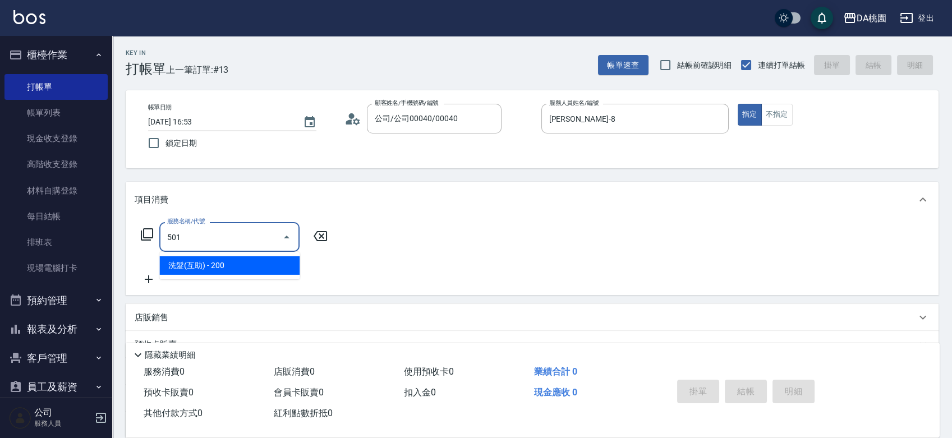
type input "20"
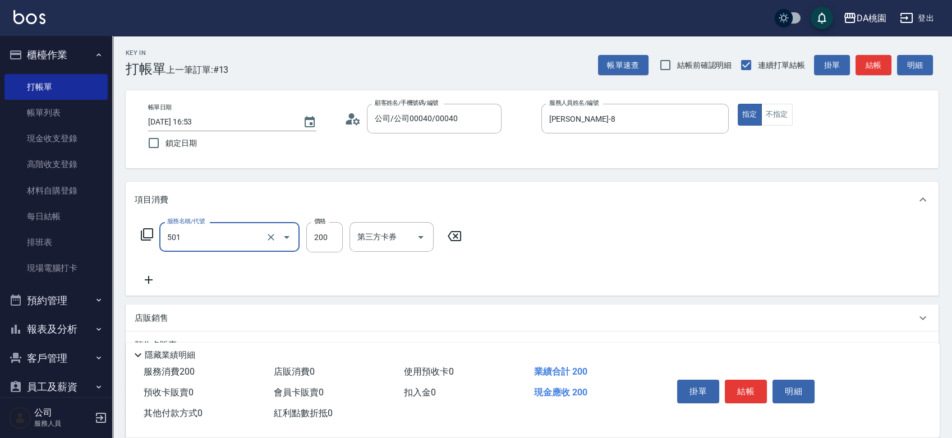
type input "洗髮(互助)(501)"
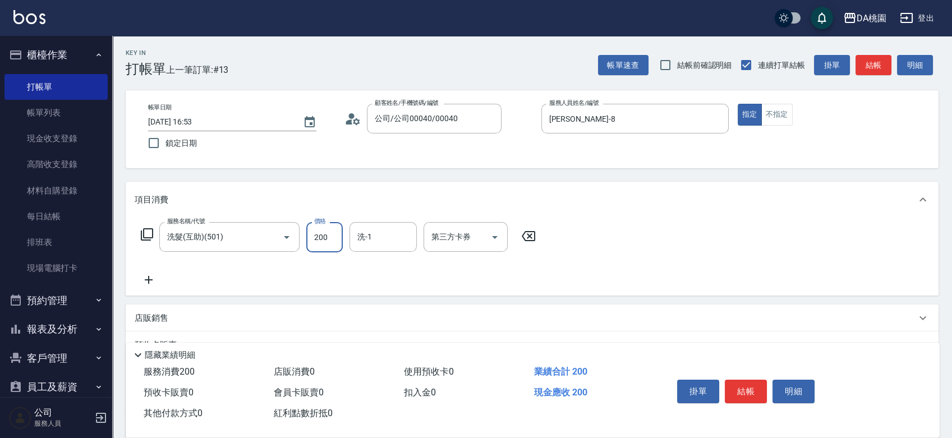
type input "2"
type input "0"
type input "25"
type input "20"
type input "250"
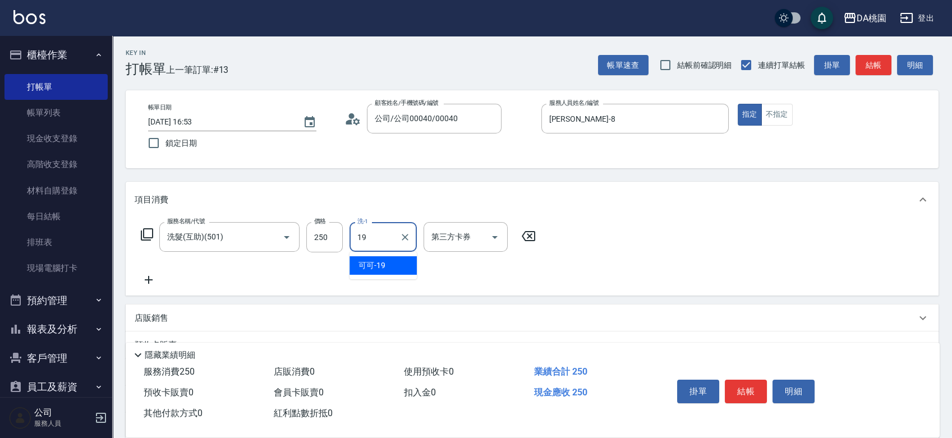
type input "可可-19"
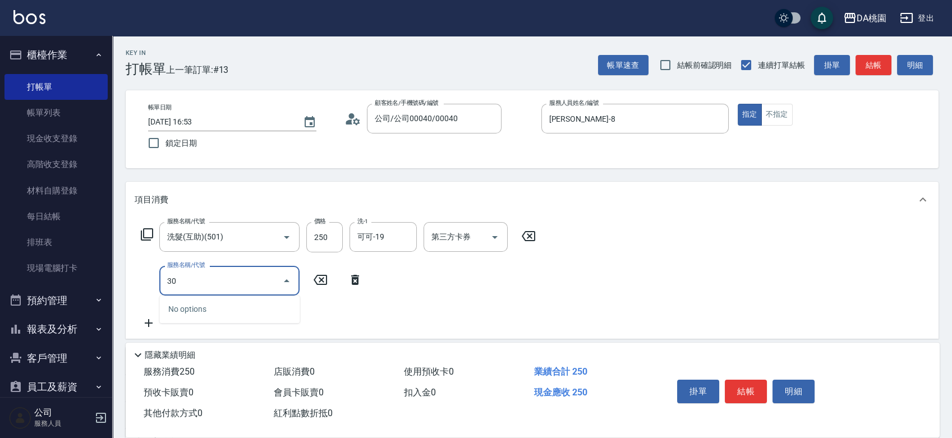
type input "303"
type input "50"
type input "A級剪髮(303)"
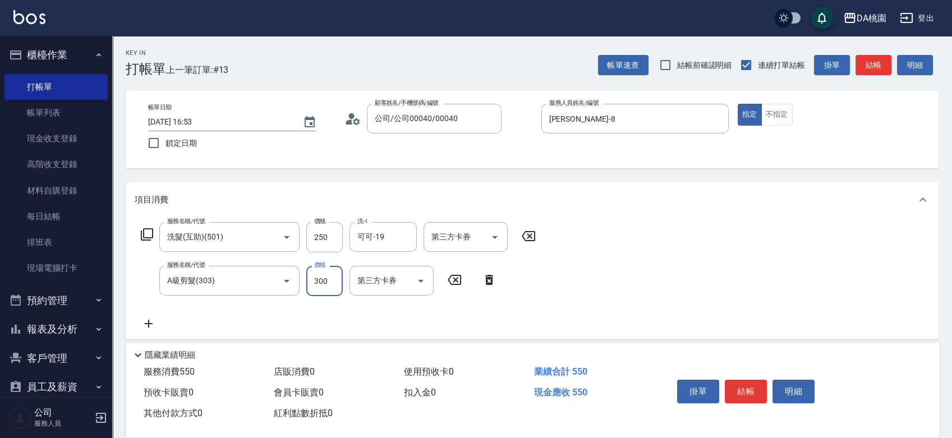
type input "20"
type input "350"
type input "60"
type input "350"
click at [733, 386] on button "結帳" at bounding box center [746, 392] width 42 height 24
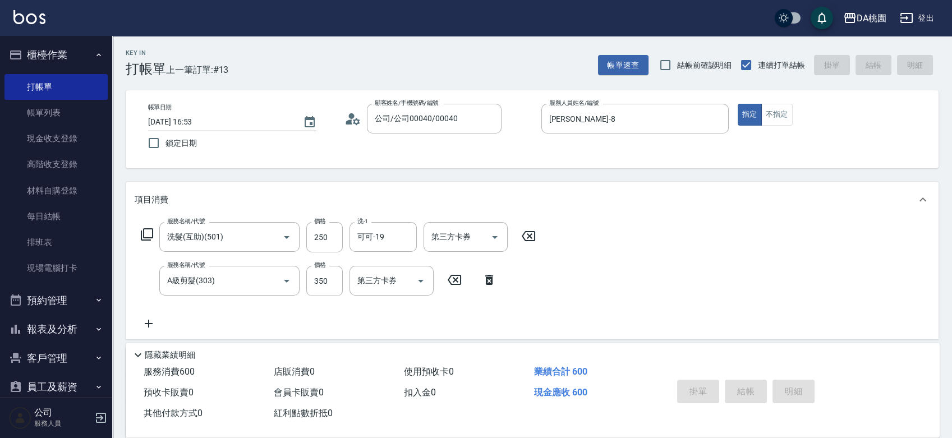
type input "0"
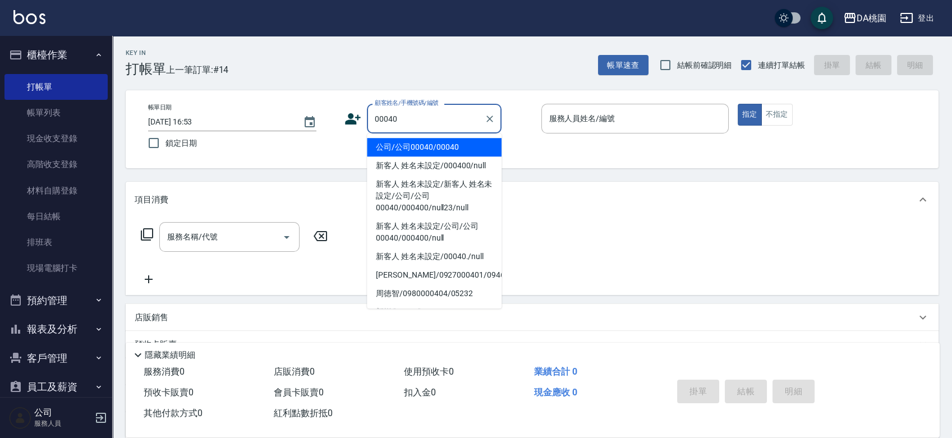
type input "公司/公司00040/00040"
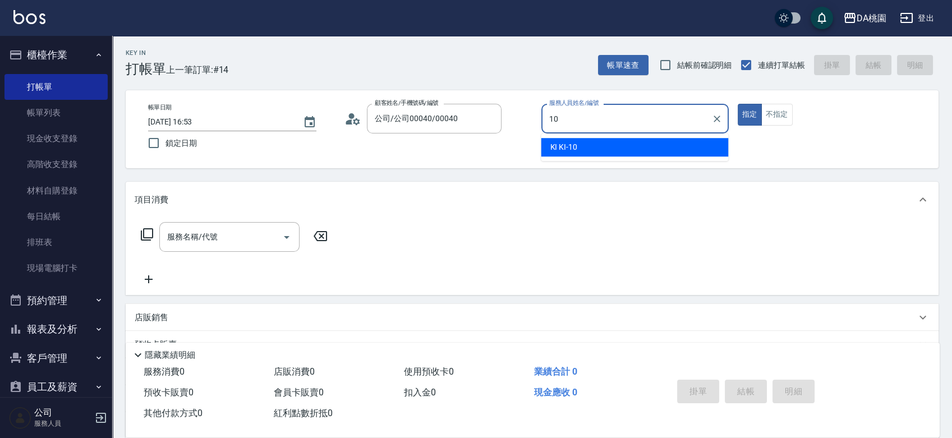
type input "KI KI -10"
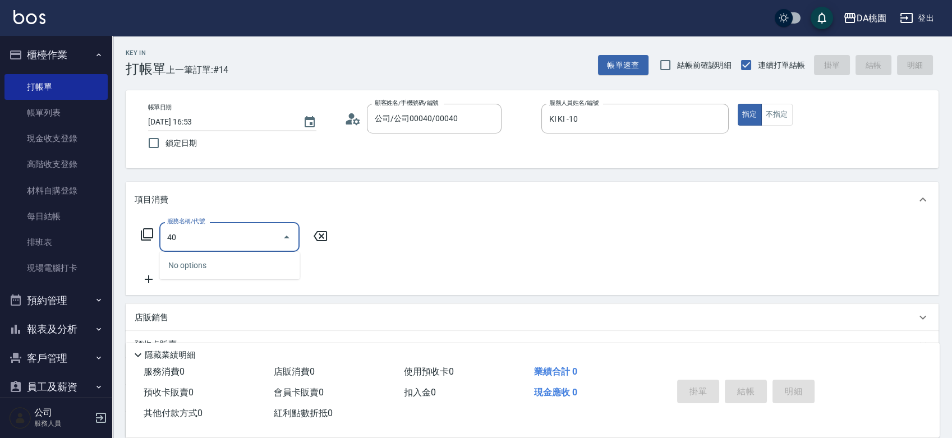
type input "401"
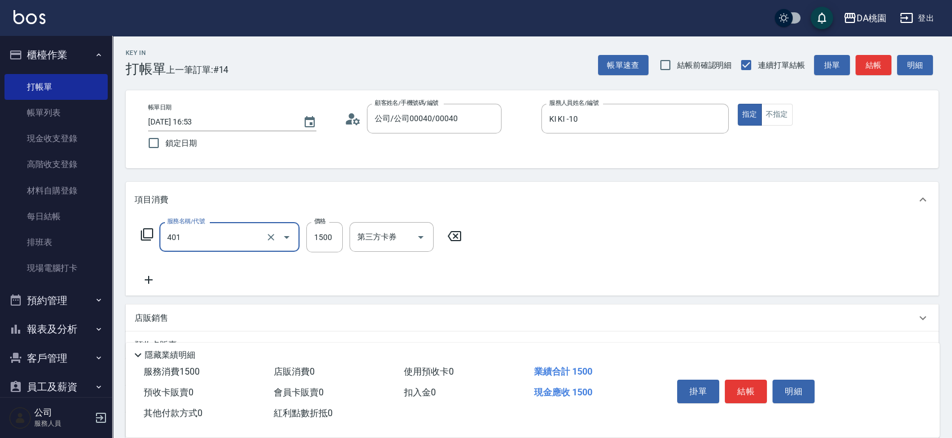
type input "150"
type input "染髮(互助)(401)"
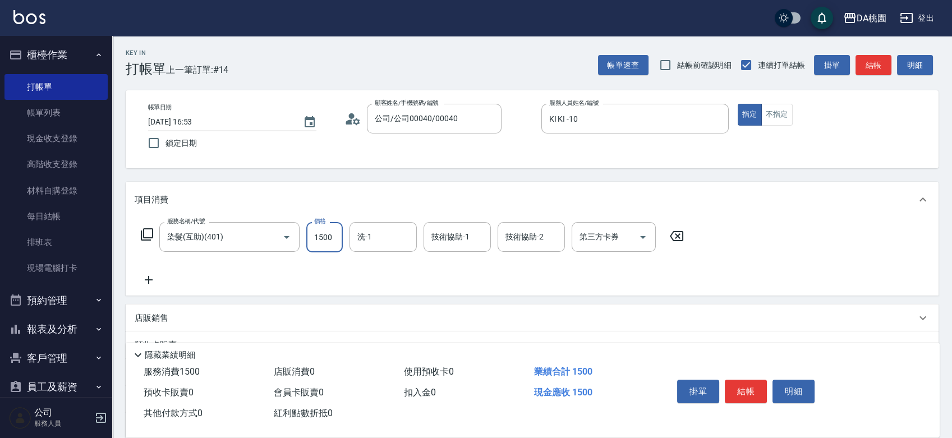
type input "1"
type input "0"
type input "150"
type input "1500"
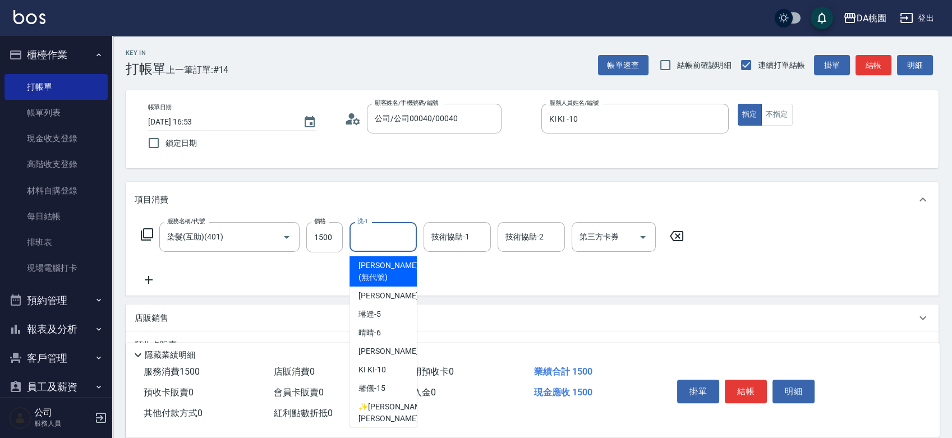
click at [381, 237] on input "洗-1" at bounding box center [383, 237] width 57 height 20
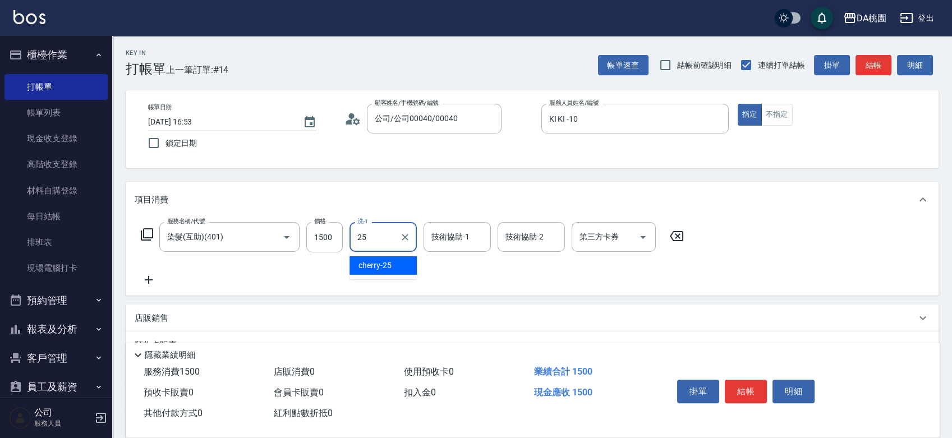
type input "cherry-25"
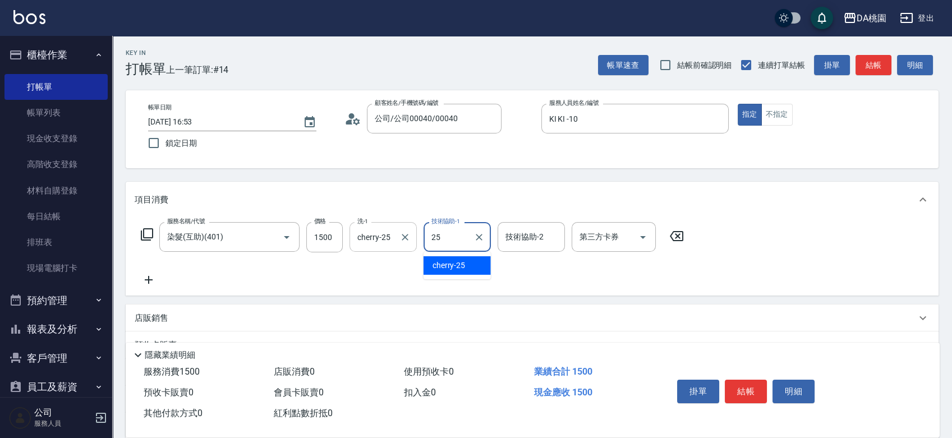
type input "cherry-25"
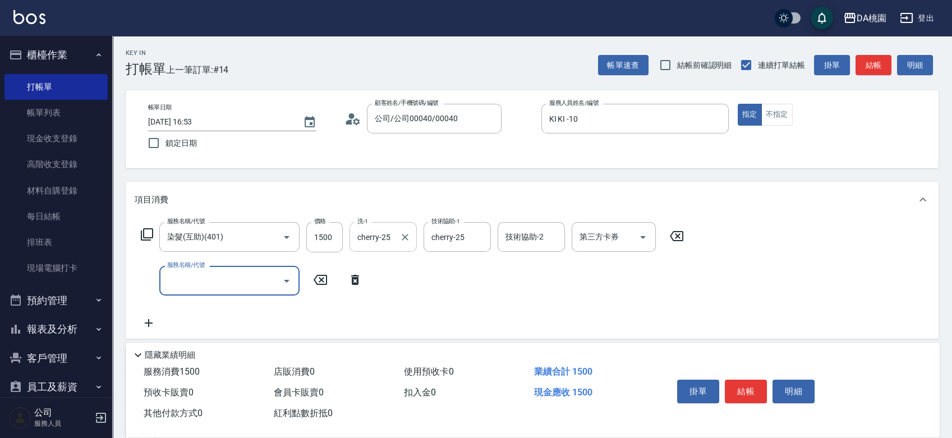
type input "3"
type input "609"
type input "270"
type input "鱗脂質護髮(互助)(609)"
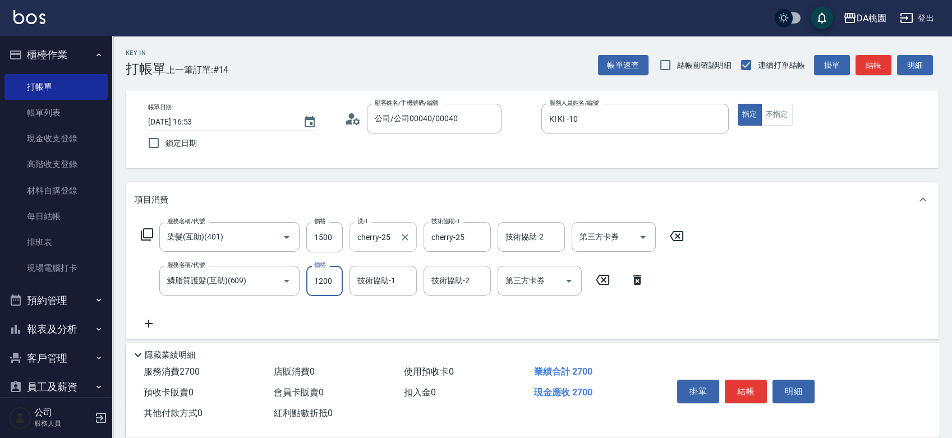
type input "1"
type input "150"
type input "160"
type input "1500"
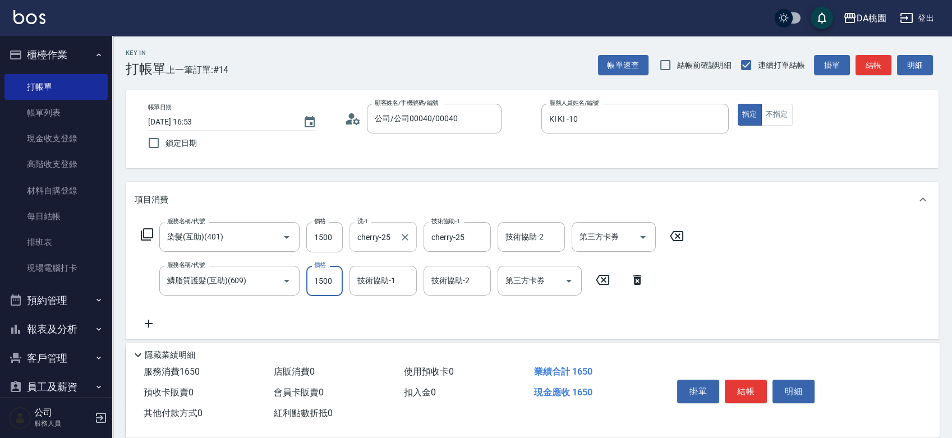
type input "300"
type input "1500"
type input "cherry-25"
click at [738, 383] on button "結帳" at bounding box center [746, 392] width 42 height 24
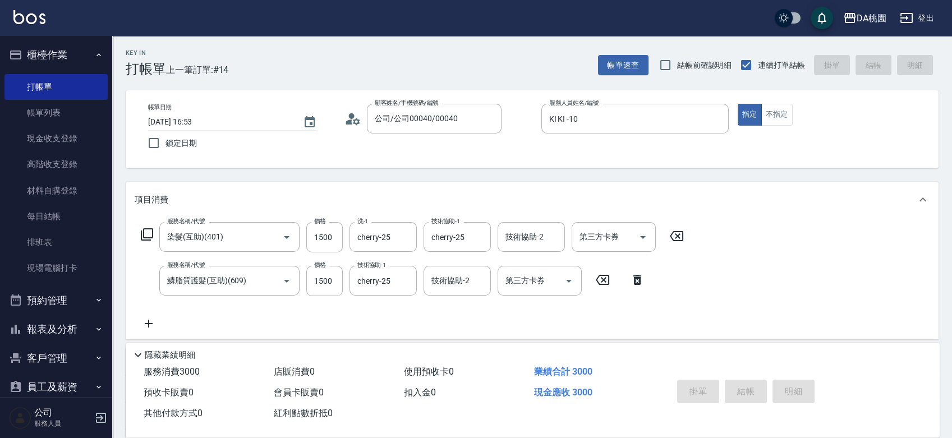
type input "2025/08/17 16:54"
type input "0"
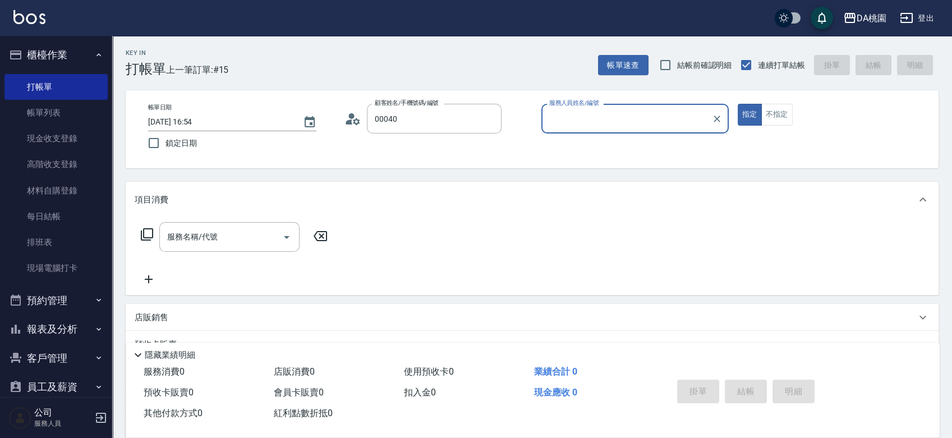
type input "公司/公司00040/00040"
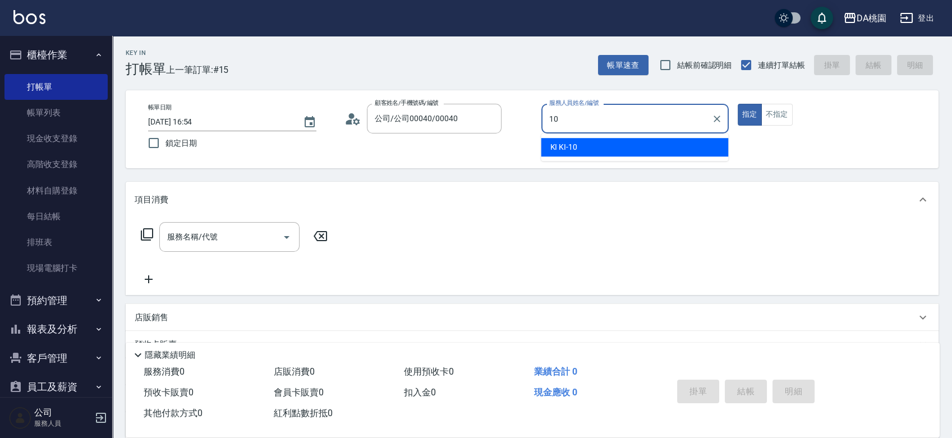
type input "KI KI -10"
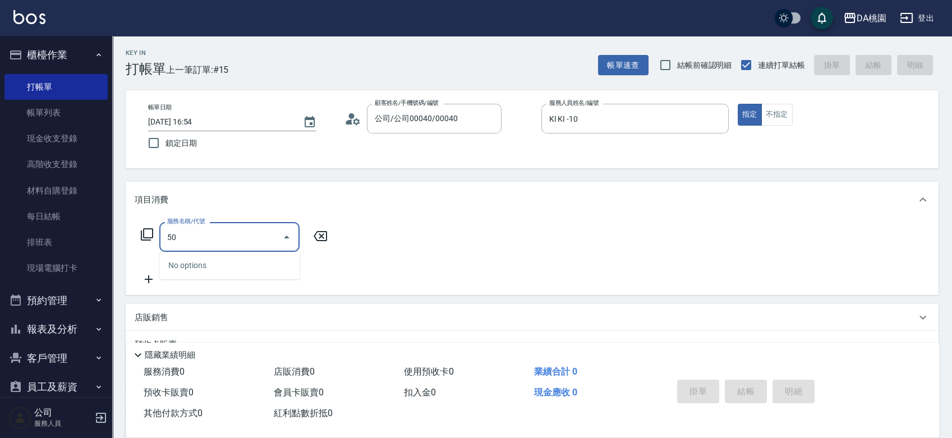
type input "501"
type input "20"
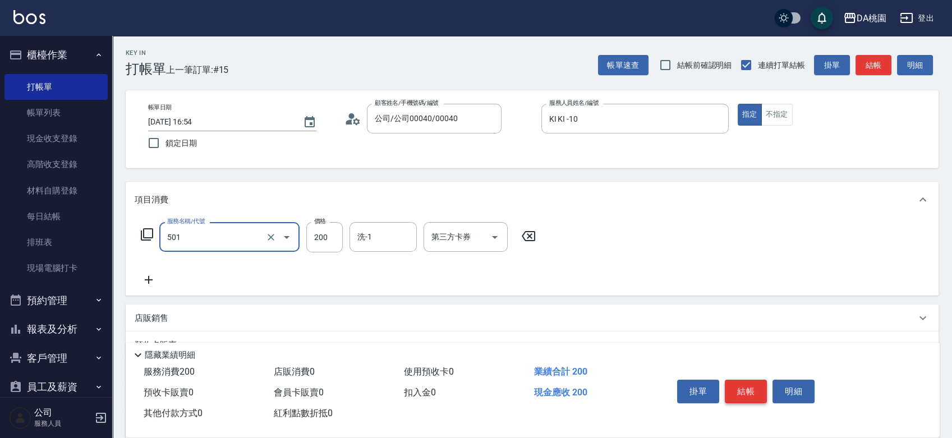
type input "洗髮(互助)(501)"
type input "0"
type input "25"
type input "20"
type input "250"
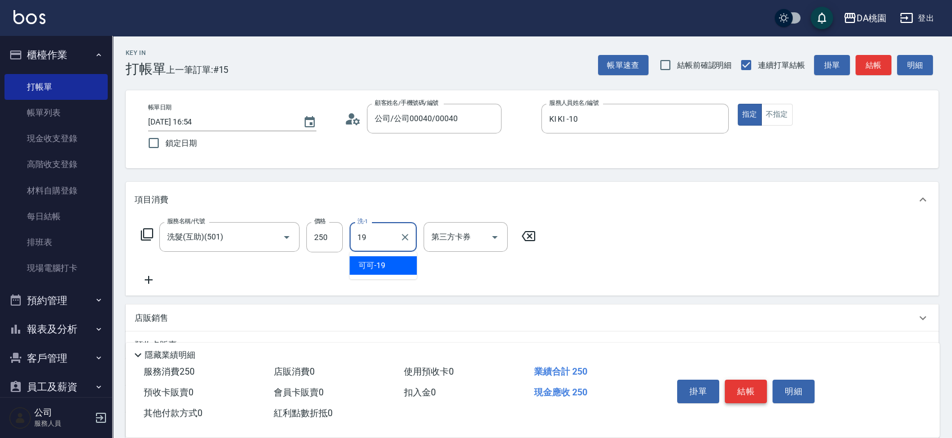
type input "可可-19"
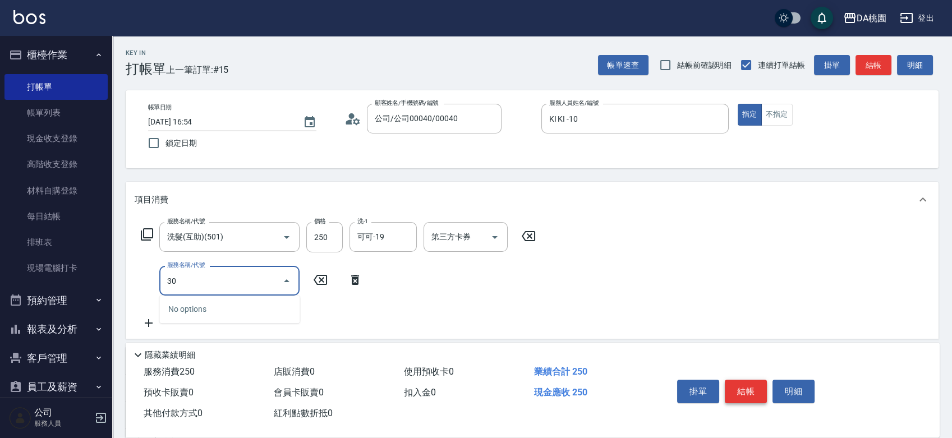
type input "303"
type input "50"
type input "A級剪髮(303)"
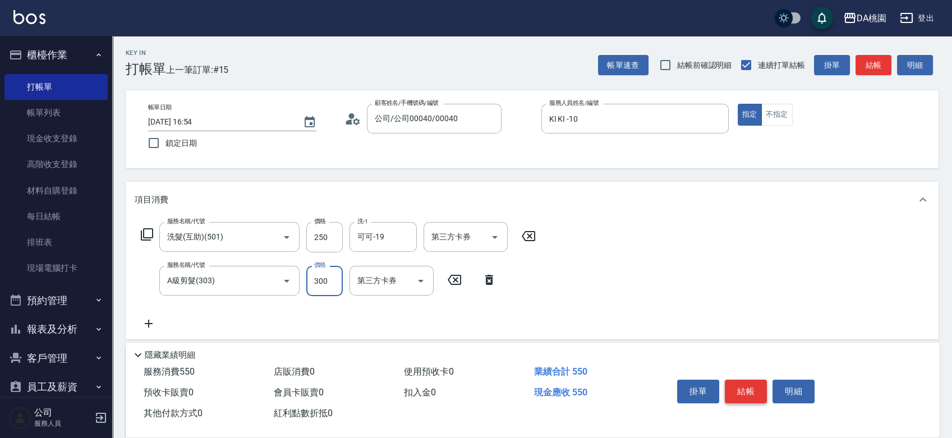
type input "4"
type input "20"
type input "400"
type input "60"
type input "400"
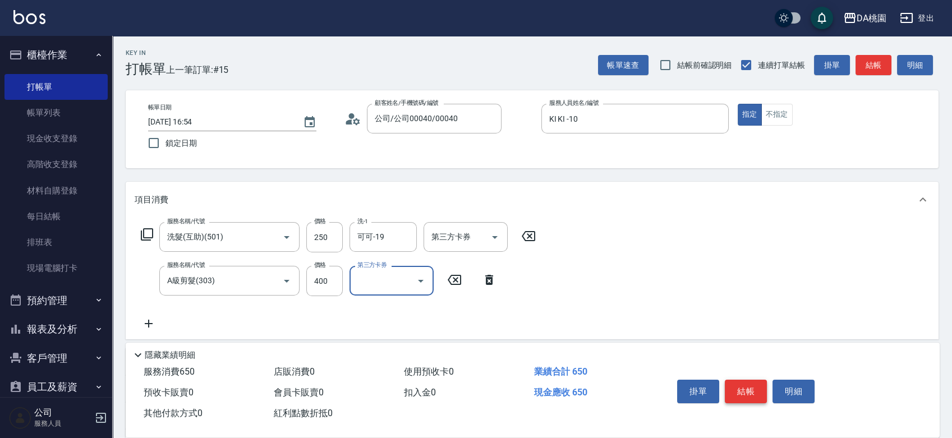
click at [738, 383] on button "結帳" at bounding box center [746, 392] width 42 height 24
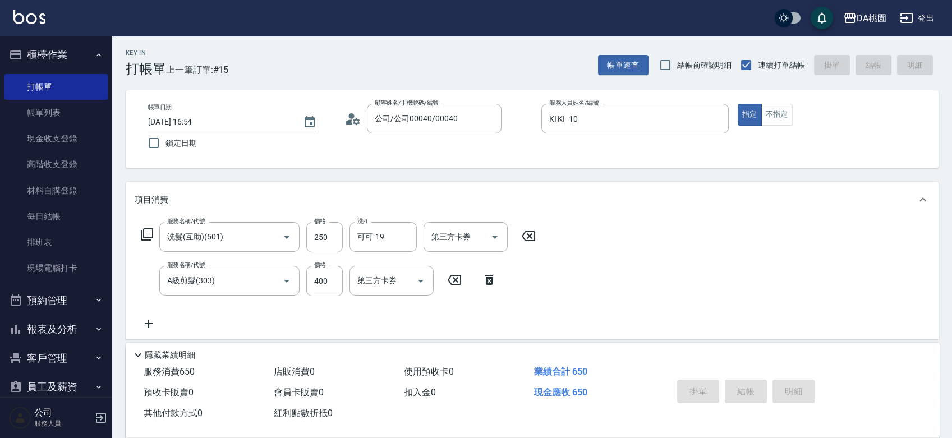
type input "0"
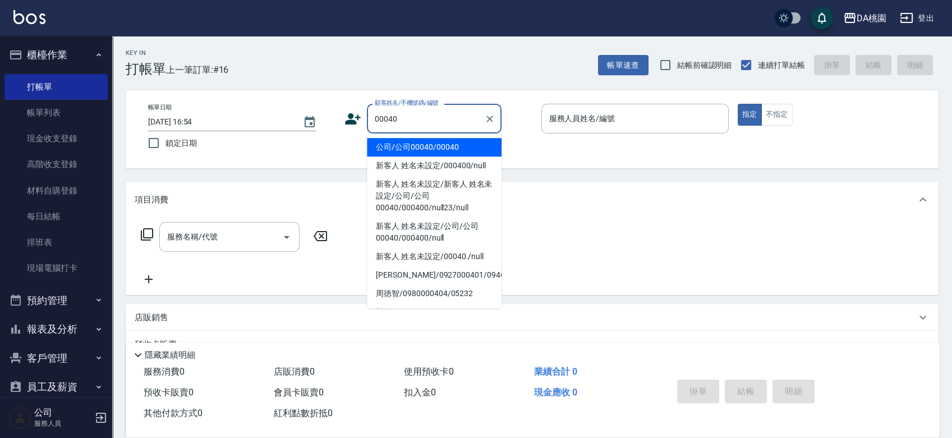
type input "公司/公司00040/00040"
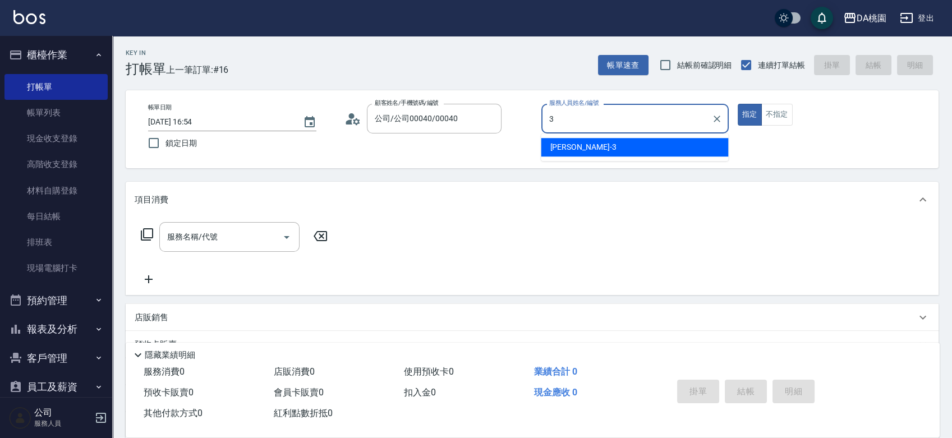
type input "愛莉絲-3"
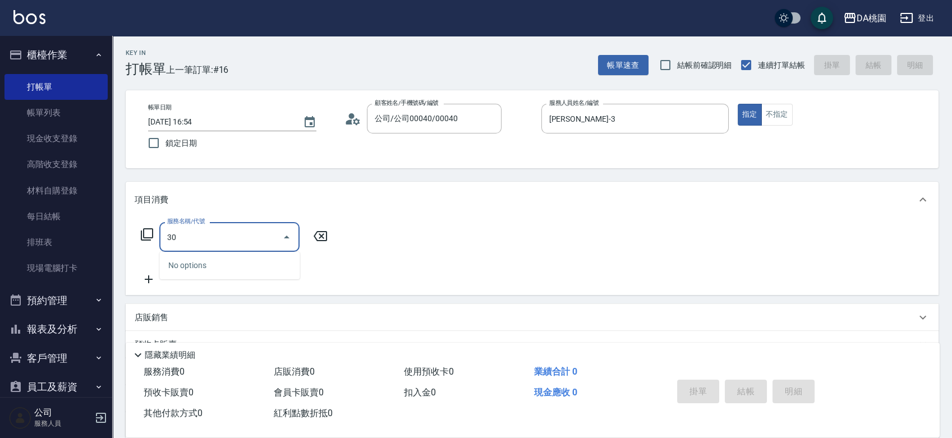
type input "303"
type input "30"
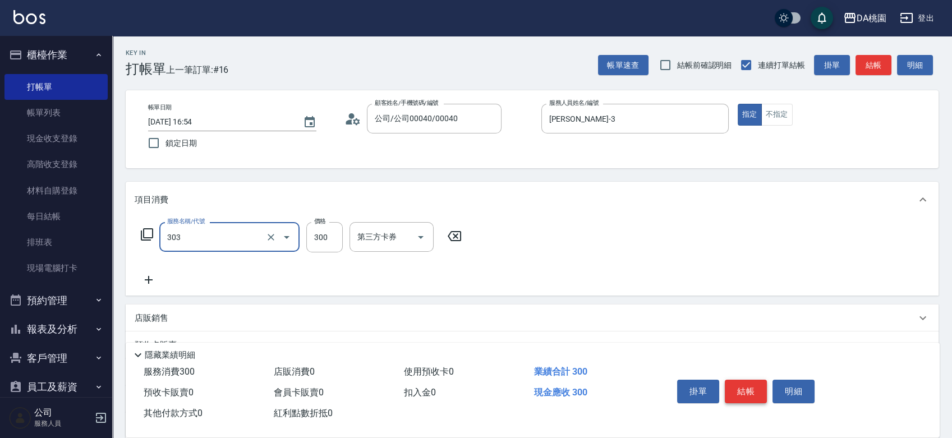
type input "A級剪髮(303)"
type input "0"
type input "35"
type input "30"
type input "350"
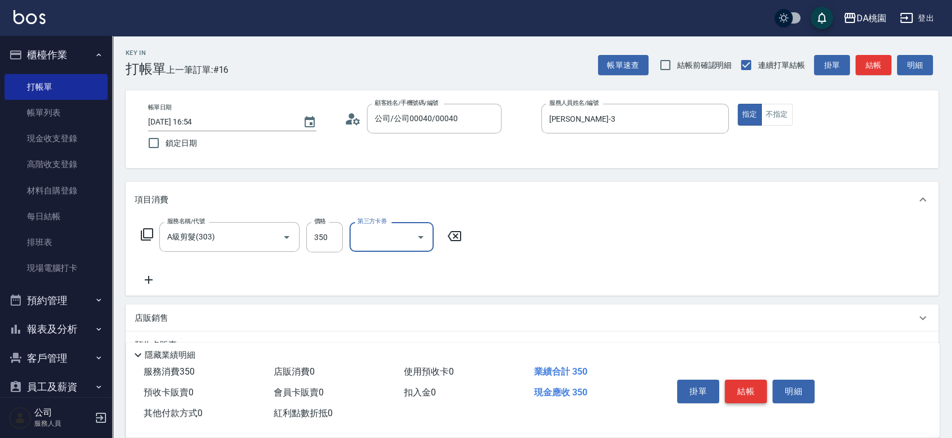
click at [738, 383] on button "結帳" at bounding box center [746, 392] width 42 height 24
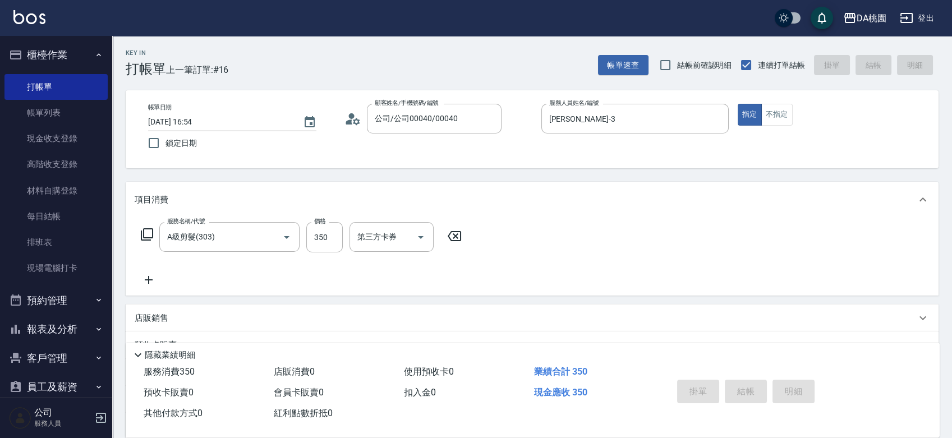
type input "0"
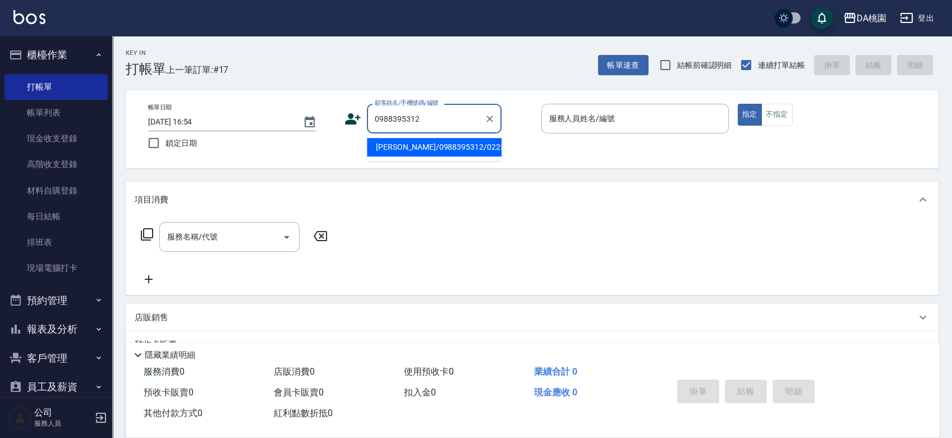
type input "楊政炫/0988395312/02257"
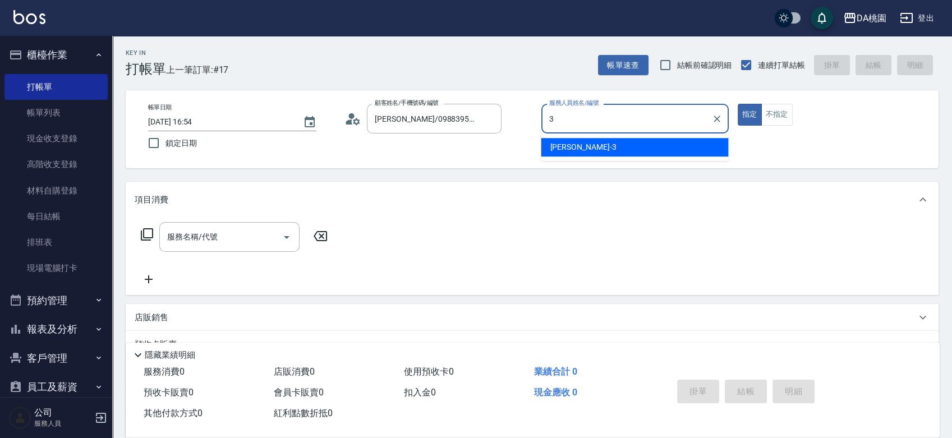
type input "愛莉絲-3"
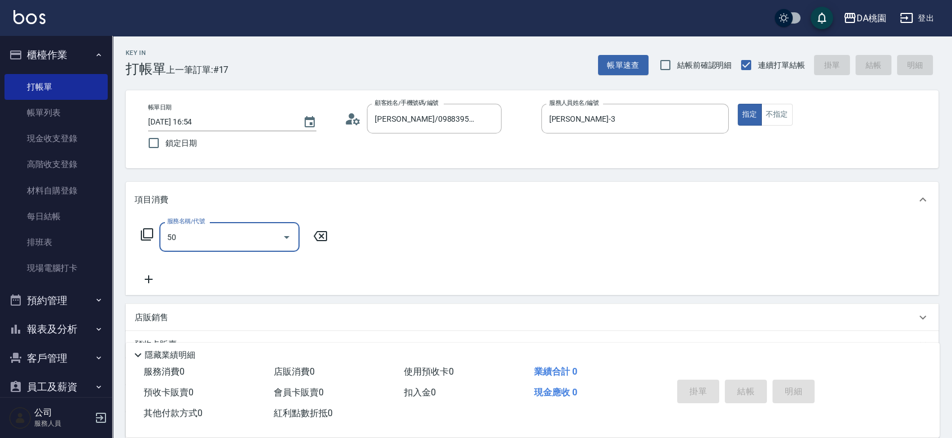
type input "501"
type input "20"
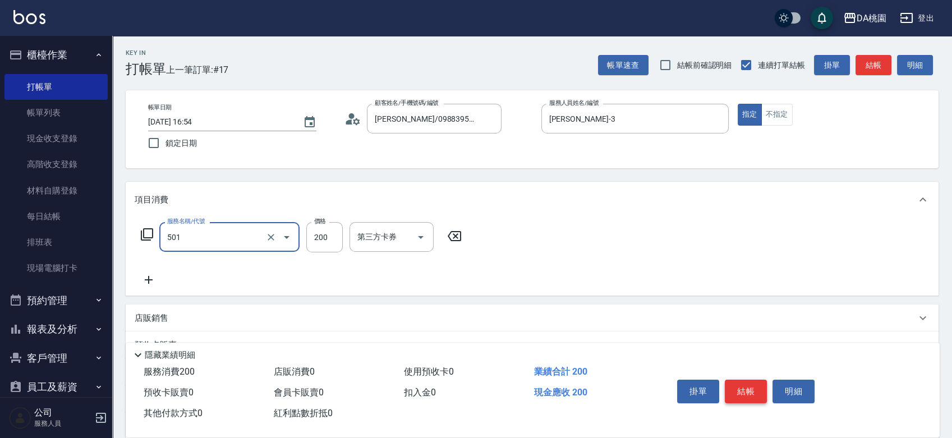
type input "洗髮(互助)(501)"
type input "0"
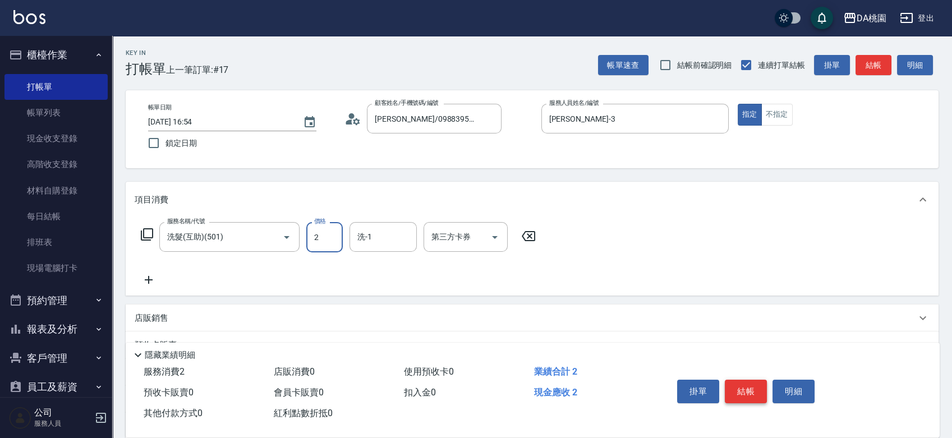
type input "25"
type input "20"
type input "250"
type input "可可-19"
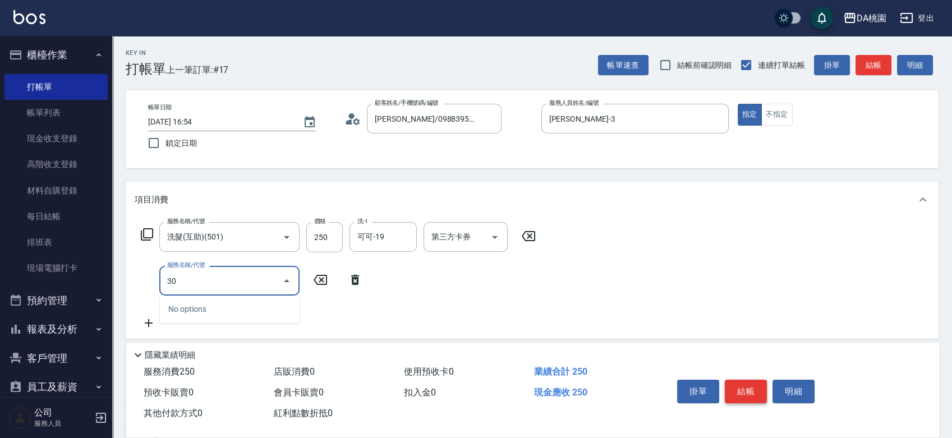
type input "303"
type input "50"
type input "A級剪髮(303)"
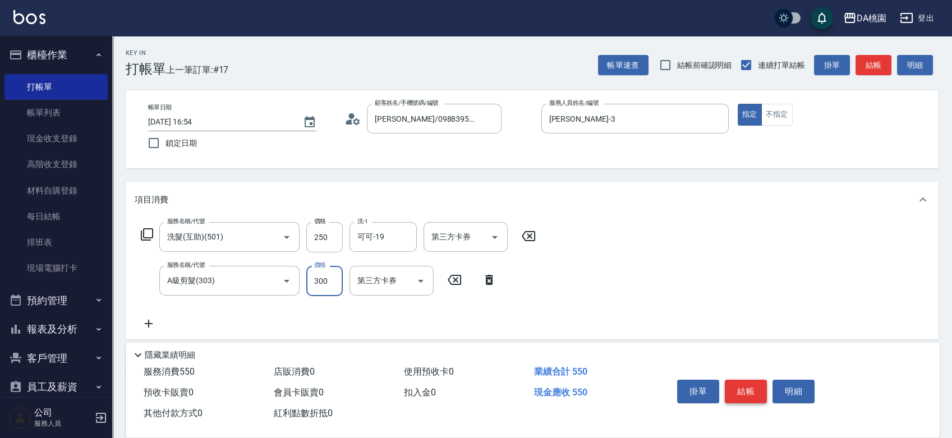
type input "20"
type input "350"
type input "60"
type input "350"
click at [738, 383] on button "結帳" at bounding box center [746, 392] width 42 height 24
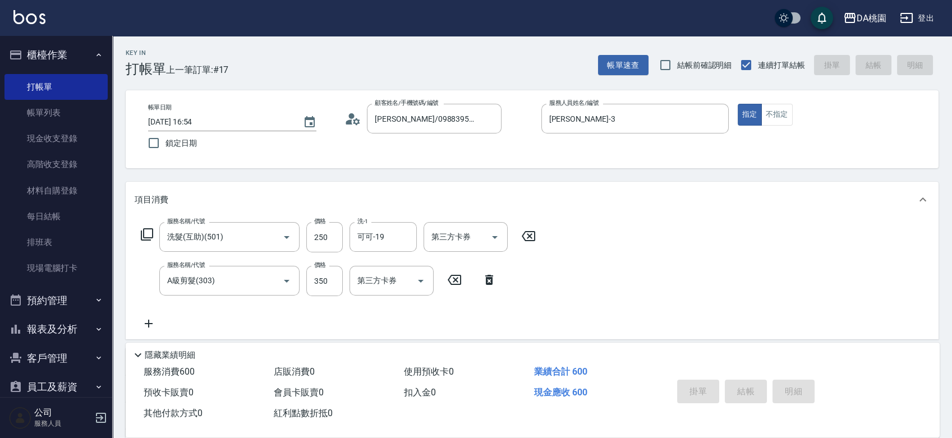
type input "0"
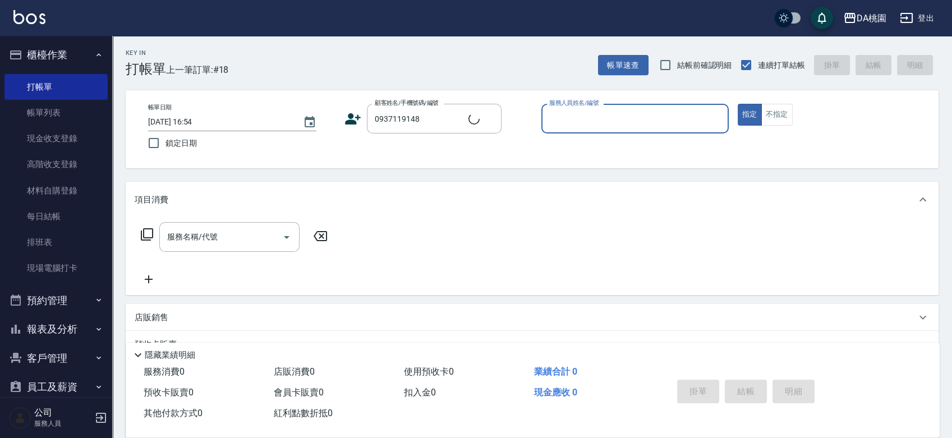
type input "吳俊賢/0937119148/01007"
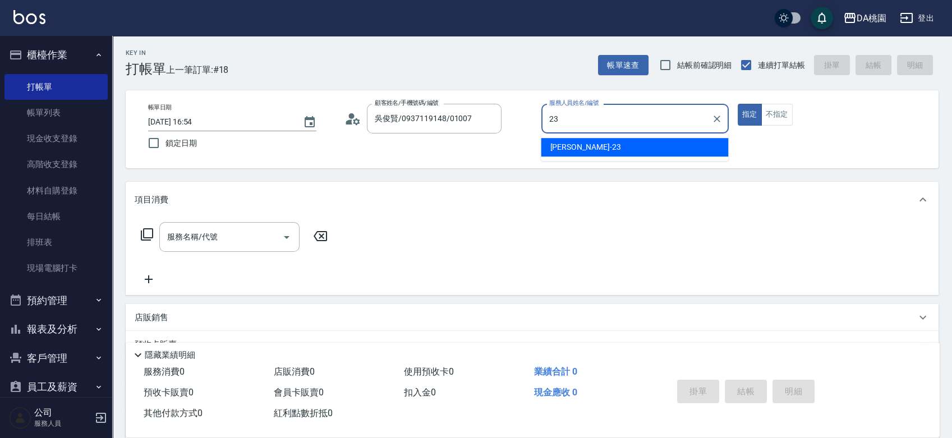
type input "亞瑟 -23"
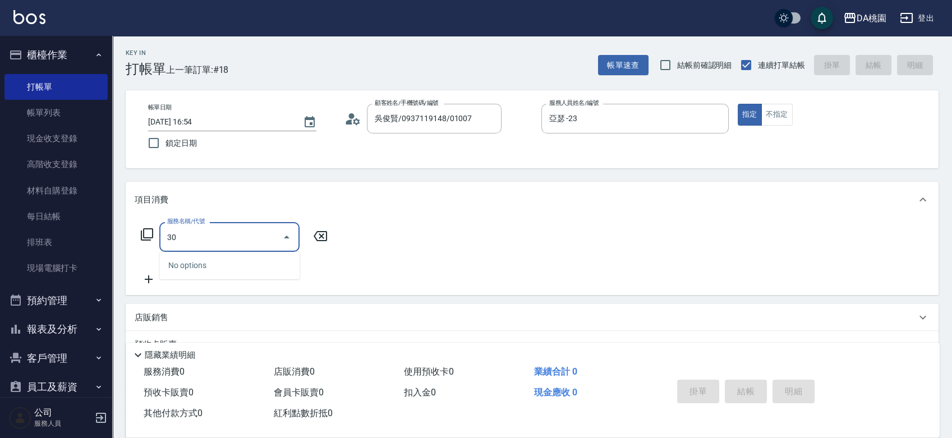
type input "303"
type input "30"
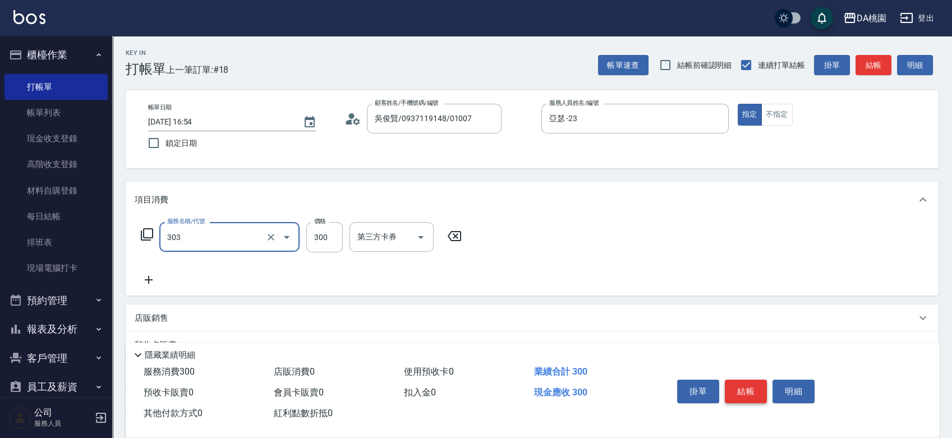
type input "A級剪髮(303)"
type input "7"
type input "0"
type input "70"
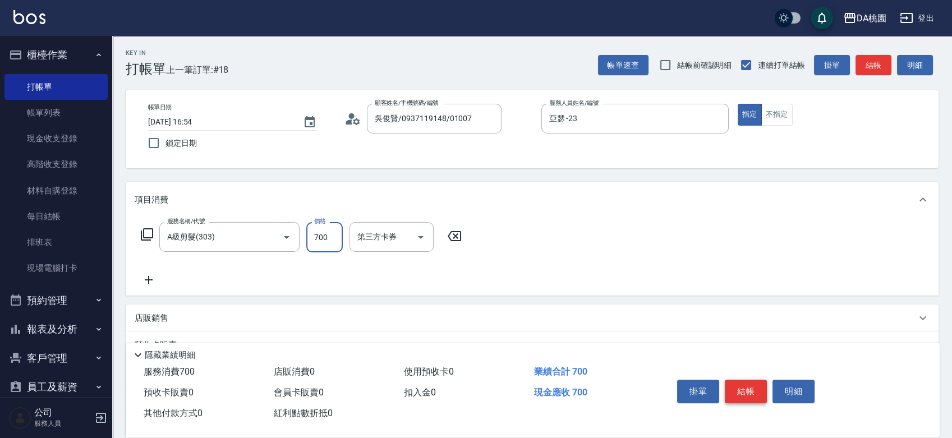
type input "700"
click at [738, 383] on button "結帳" at bounding box center [746, 392] width 42 height 24
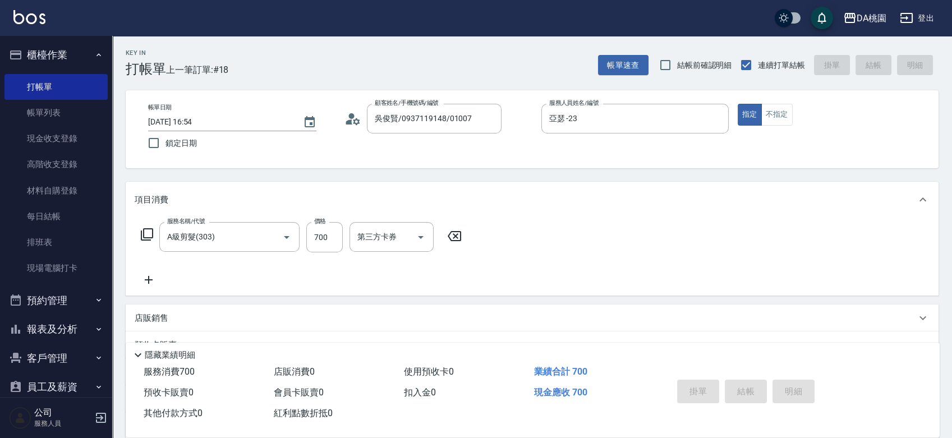
type input "0"
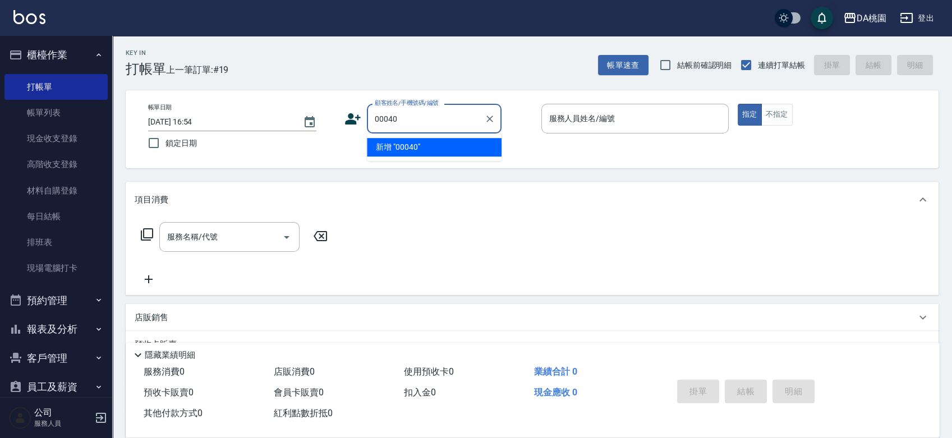
type input "00040"
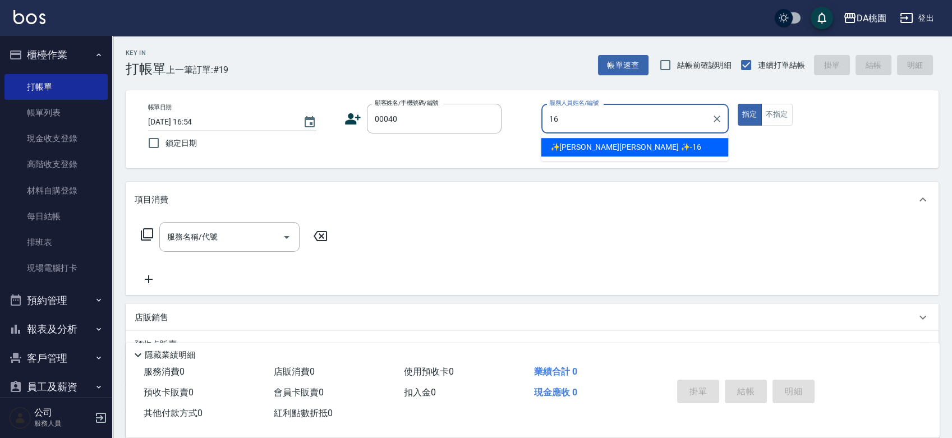
type input "✨GARY蓋瑞 ✨-16"
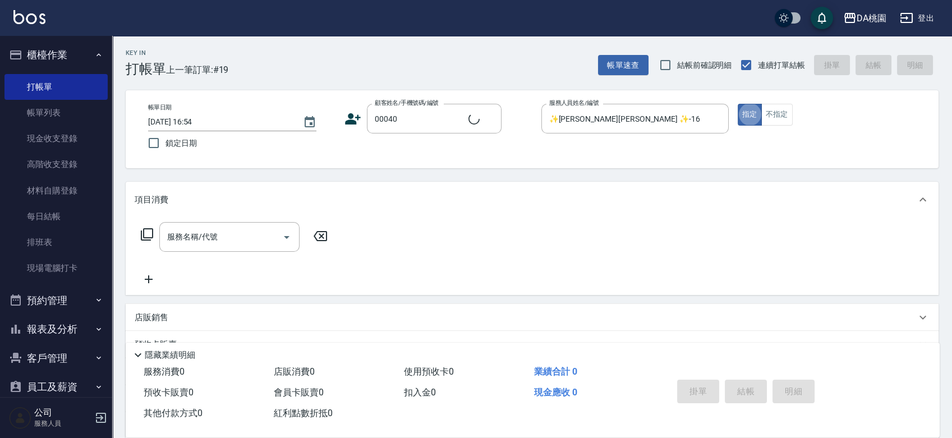
type input "公司/公司00040/00040"
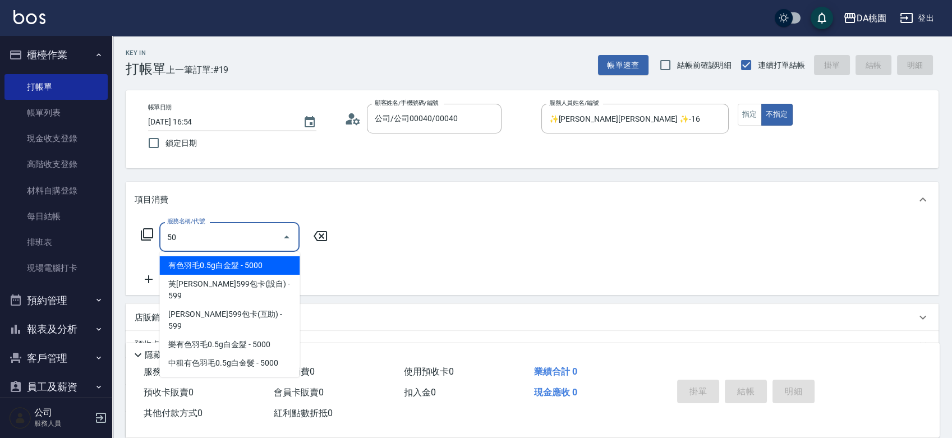
type input "501"
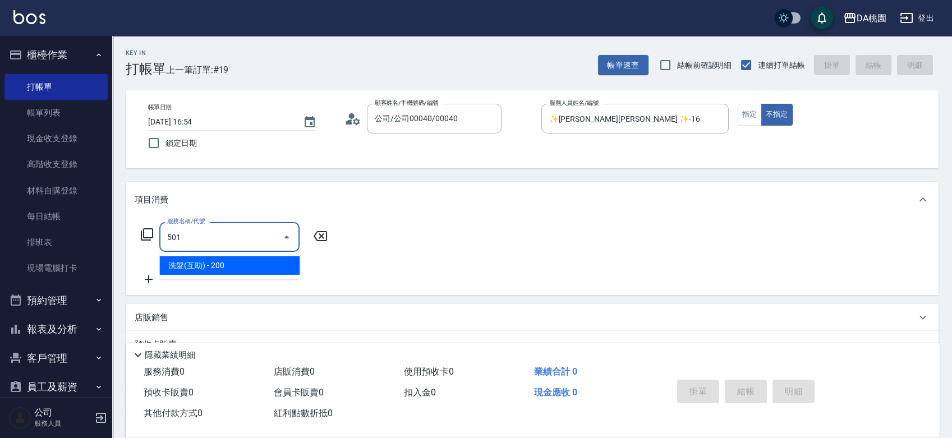
type input "20"
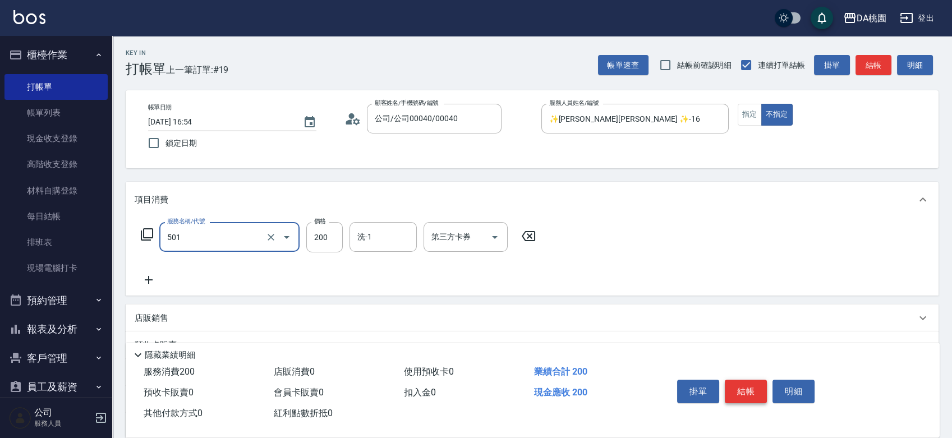
type input "洗髮(互助)(501)"
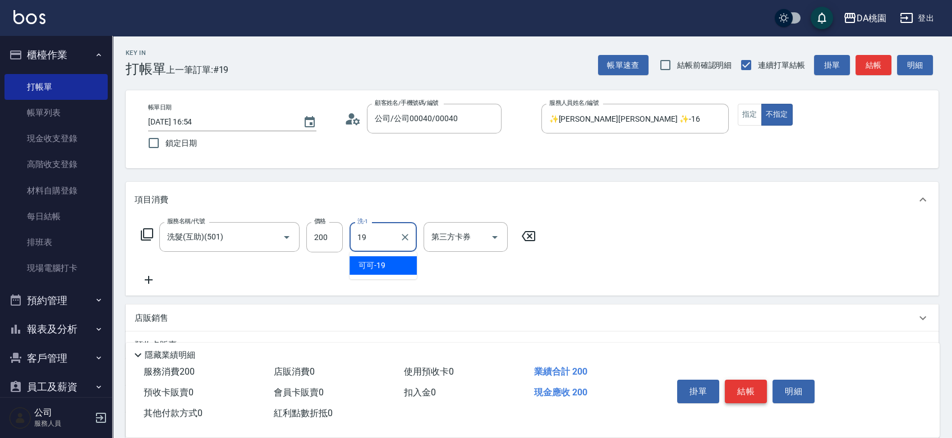
type input "可可-19"
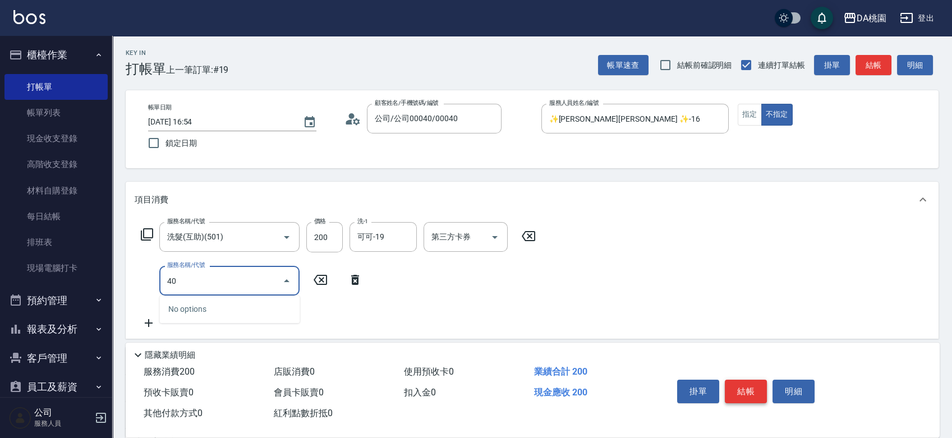
type input "400"
type input "170"
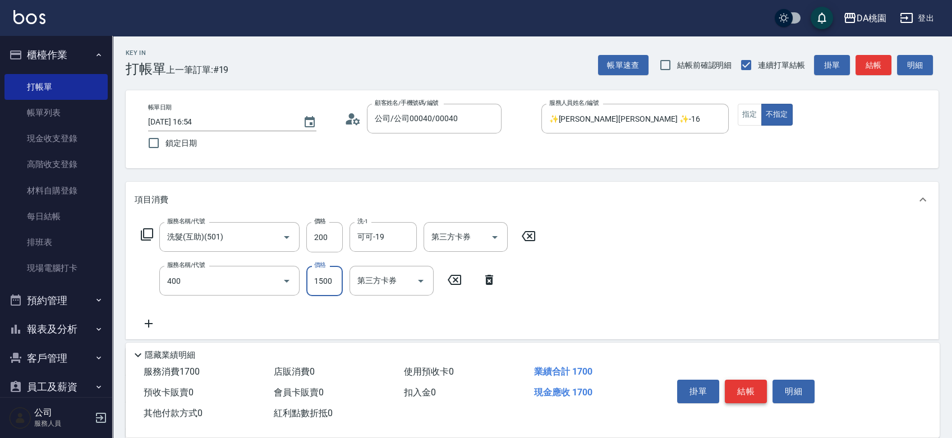
type input "染髮(400)"
type input "4"
type input "20"
type input "440"
type input "60"
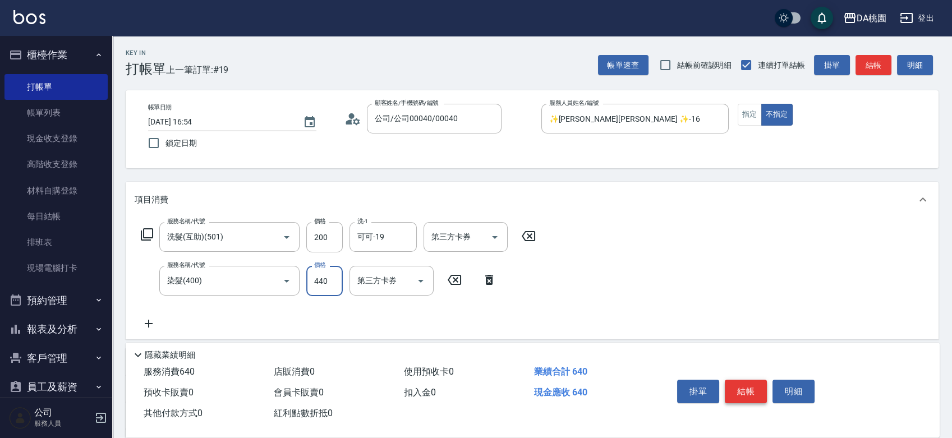
type input "4400"
type input "460"
type input "4400"
click at [756, 113] on button "指定" at bounding box center [750, 115] width 24 height 22
click at [749, 381] on button "結帳" at bounding box center [746, 392] width 42 height 24
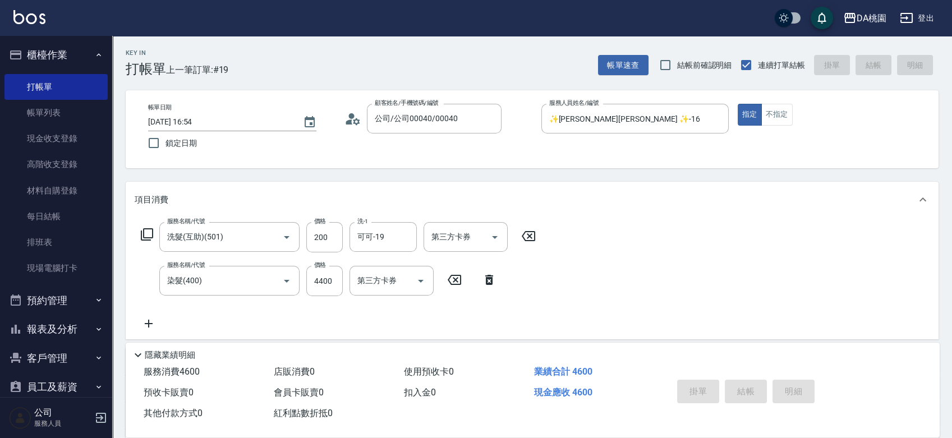
type input "2025/08/17 16:55"
type input "0"
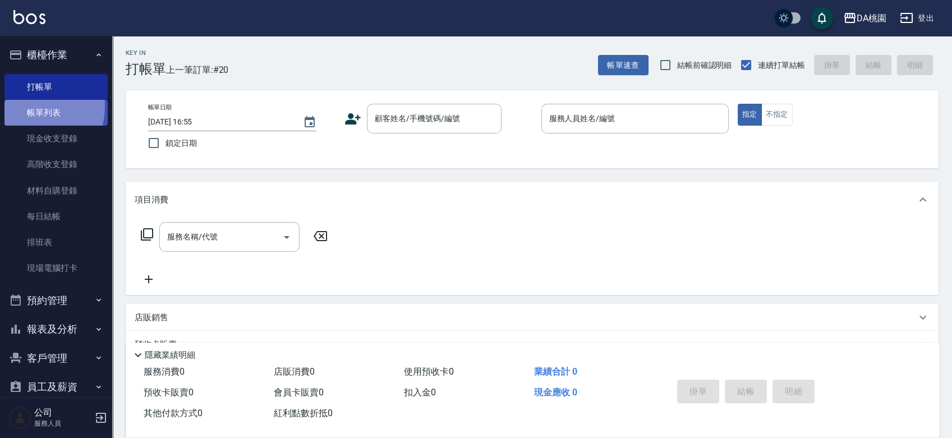
click at [26, 107] on link "帳單列表" at bounding box center [55, 113] width 103 height 26
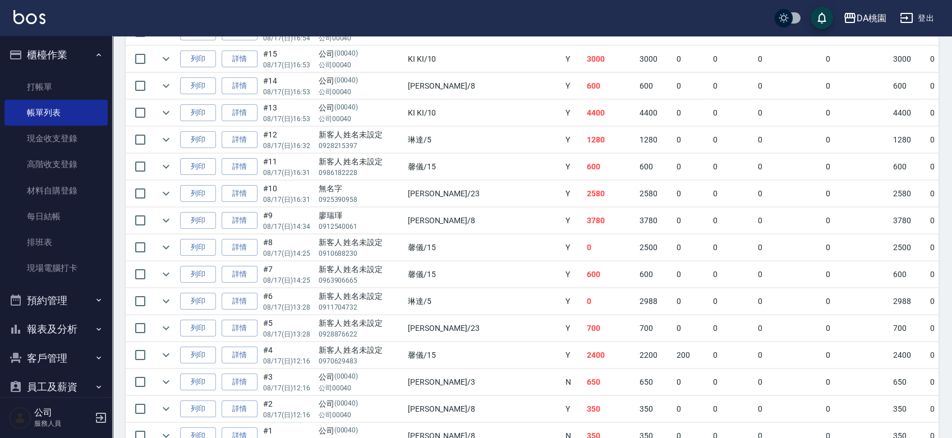
scroll to position [489, 0]
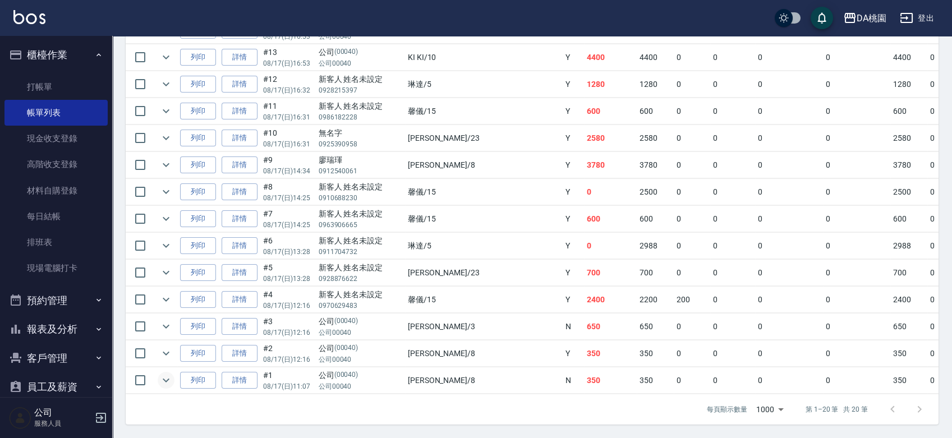
click at [166, 374] on icon "expand row" at bounding box center [165, 380] width 13 height 13
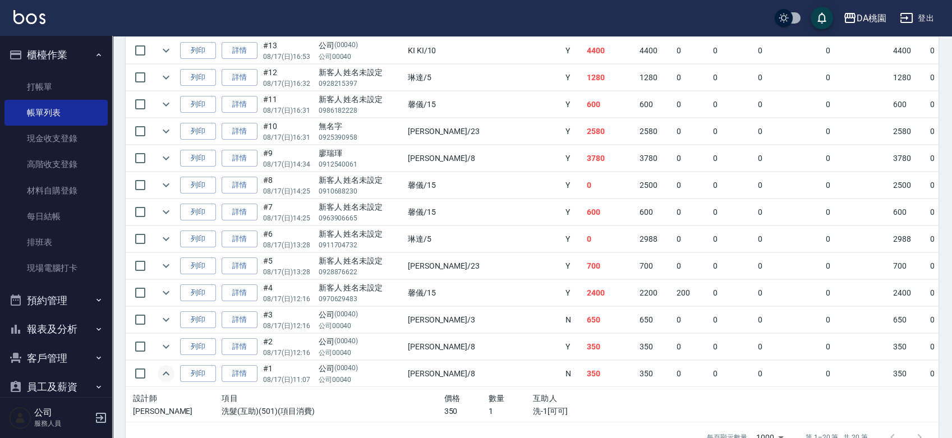
click at [166, 372] on icon "expand row" at bounding box center [166, 374] width 7 height 4
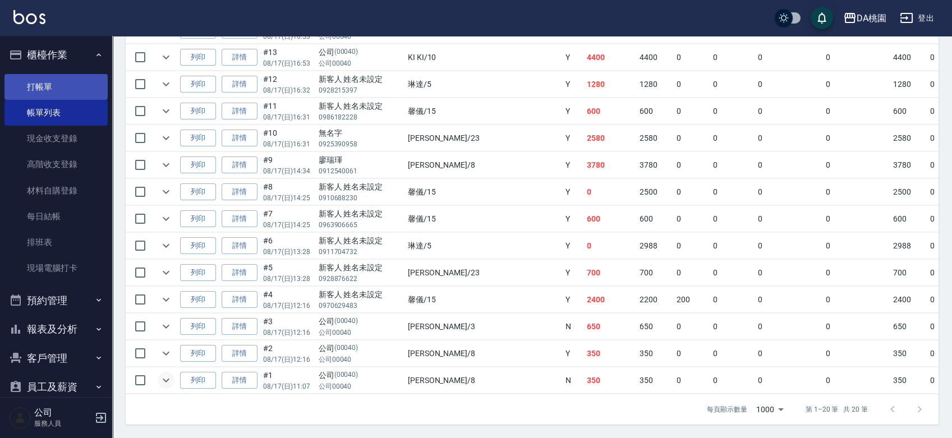
click at [38, 88] on link "打帳單" at bounding box center [55, 87] width 103 height 26
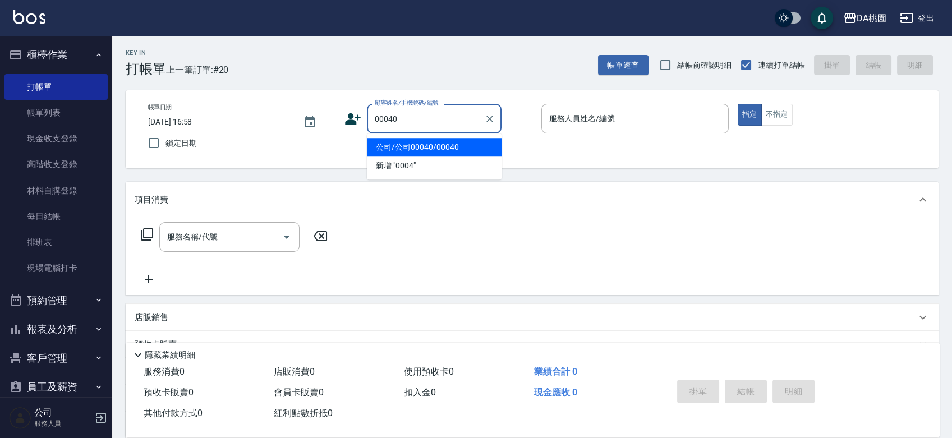
type input "公司/公司00040/00040"
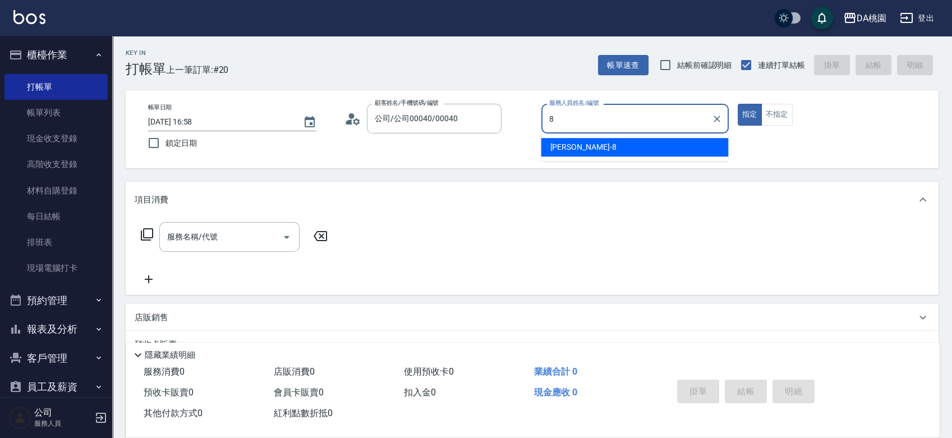
type input "[PERSON_NAME]-8"
type button "true"
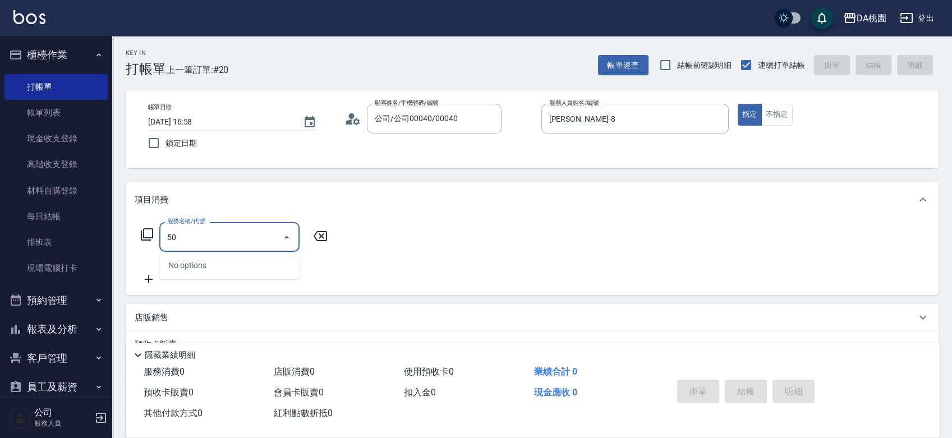
type input "501"
type input "20"
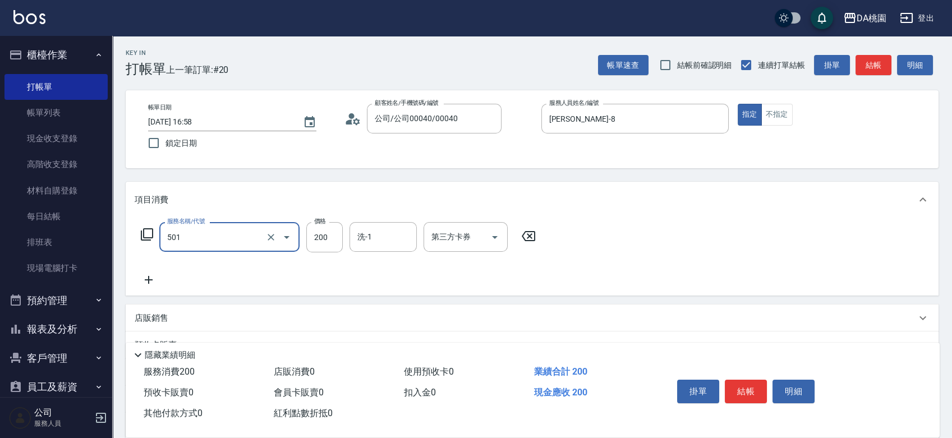
type input "洗髮(互助)(501)"
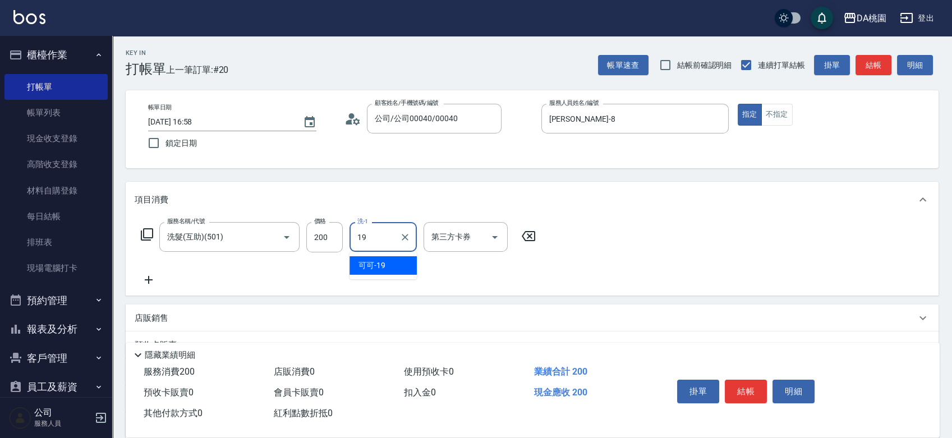
type input "可可-19"
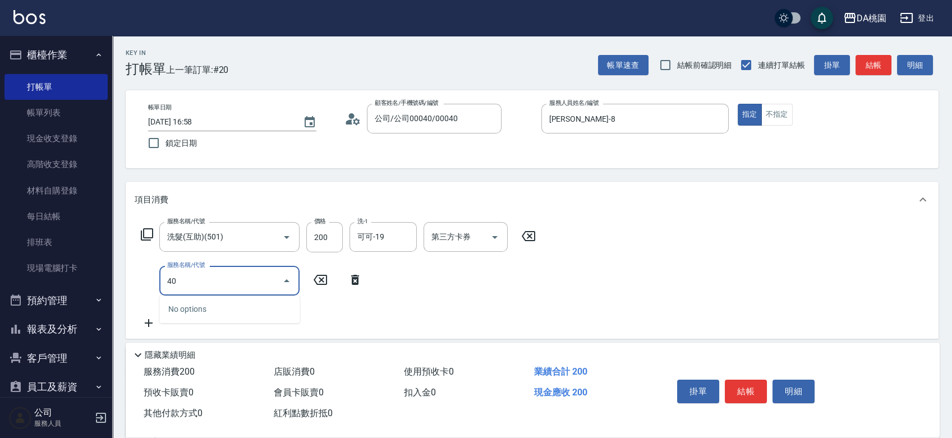
type input "400"
type input "170"
type input "染髮(400)"
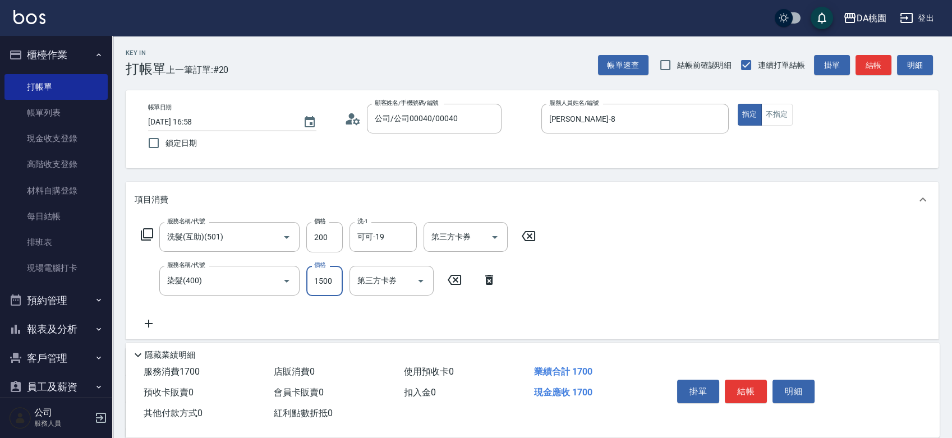
type input "1"
type input "20"
type input "138"
type input "150"
type input "1380"
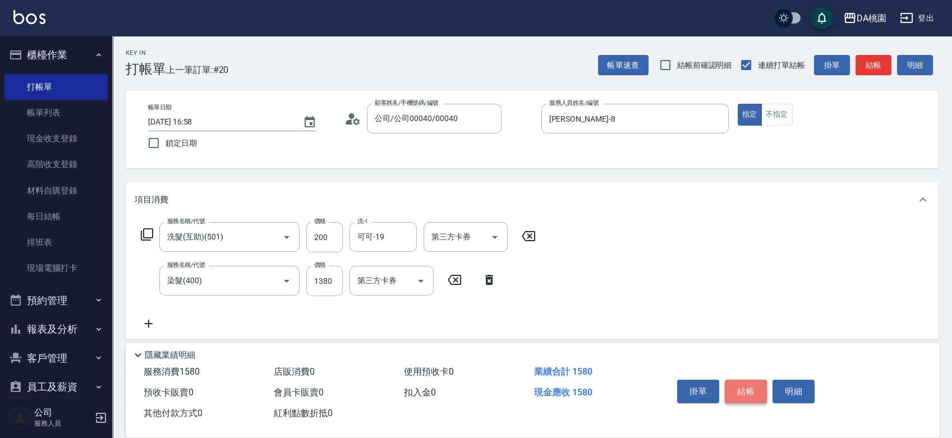
click at [746, 392] on button "結帳" at bounding box center [746, 392] width 42 height 24
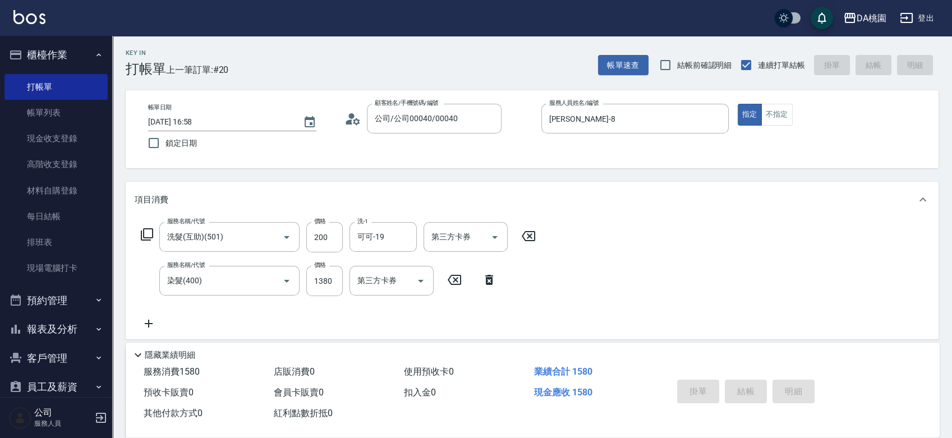
type input "2025/08/17 16:59"
type input "0"
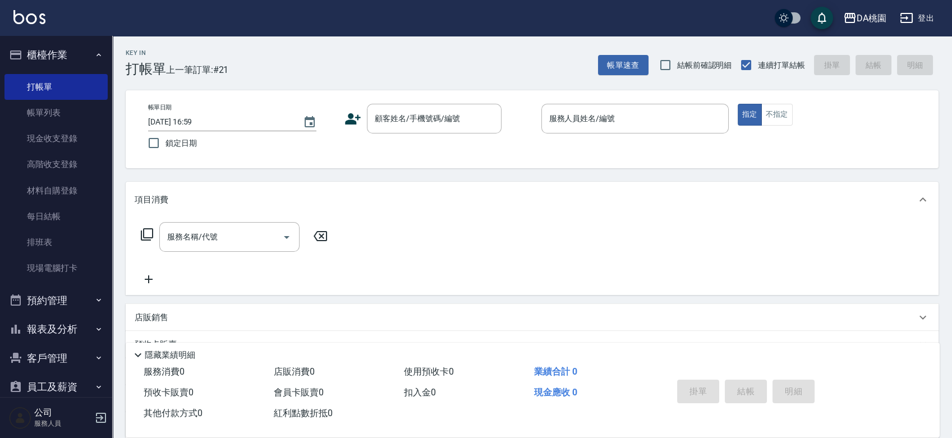
drag, startPoint x: 527, startPoint y: 171, endPoint x: 525, endPoint y: 164, distance: 7.6
click at [525, 165] on div "Key In 打帳單 上一筆訂單:#21 帳單速查 結帳前確認明細 連續打單結帳 掛單 結帳 明細 帳單日期 2025/08/17 16:59 鎖定日期 顧客…" at bounding box center [532, 317] width 840 height 563
